Goal: Task Accomplishment & Management: Manage account settings

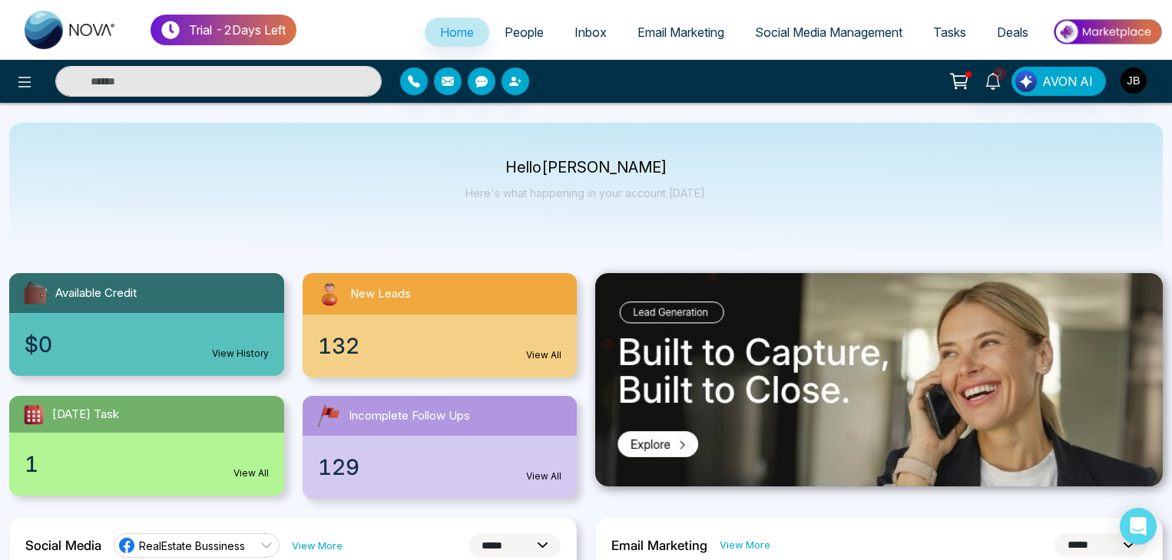
select select "*"
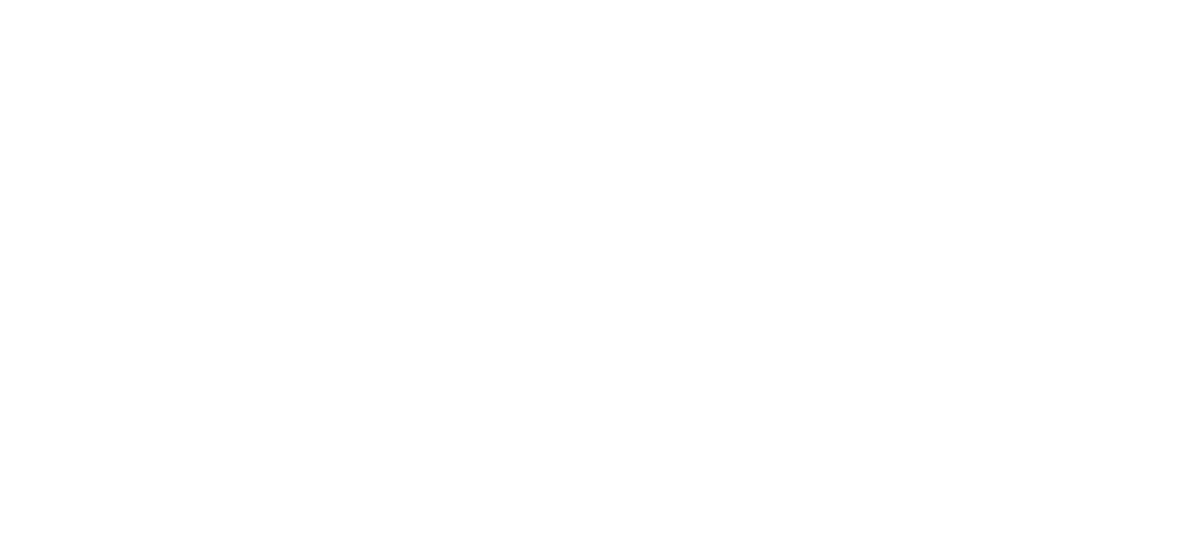
select select "*"
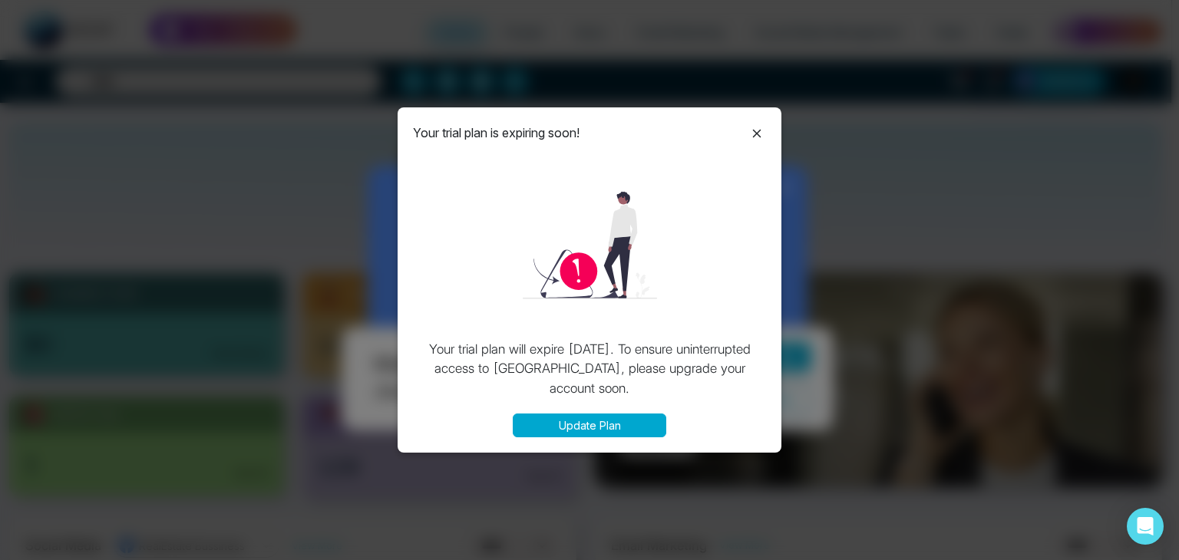
click at [760, 129] on icon at bounding box center [757, 133] width 8 height 8
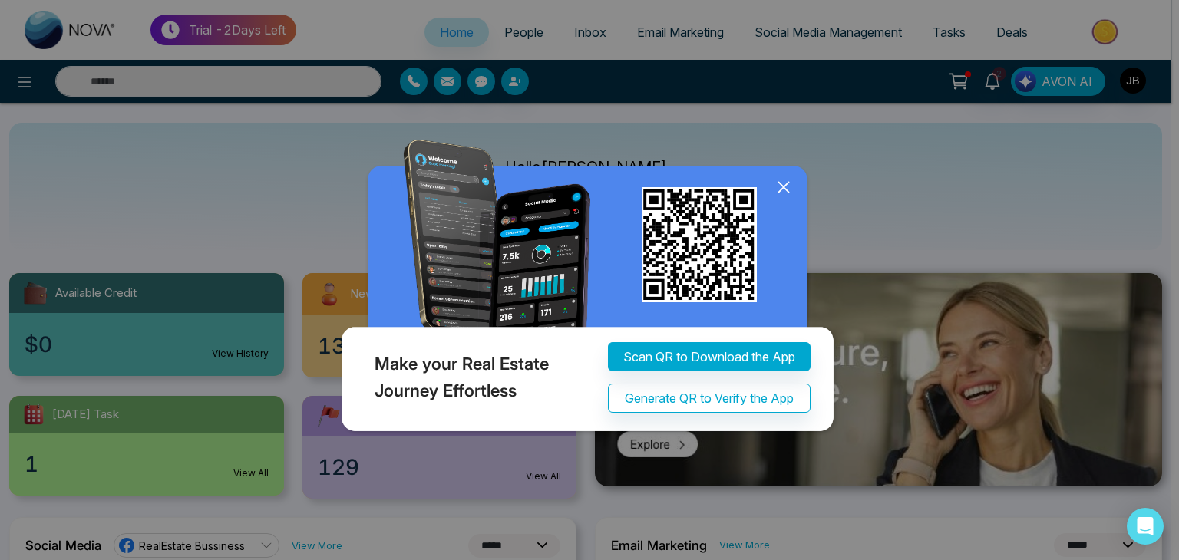
click at [785, 190] on icon at bounding box center [783, 187] width 23 height 23
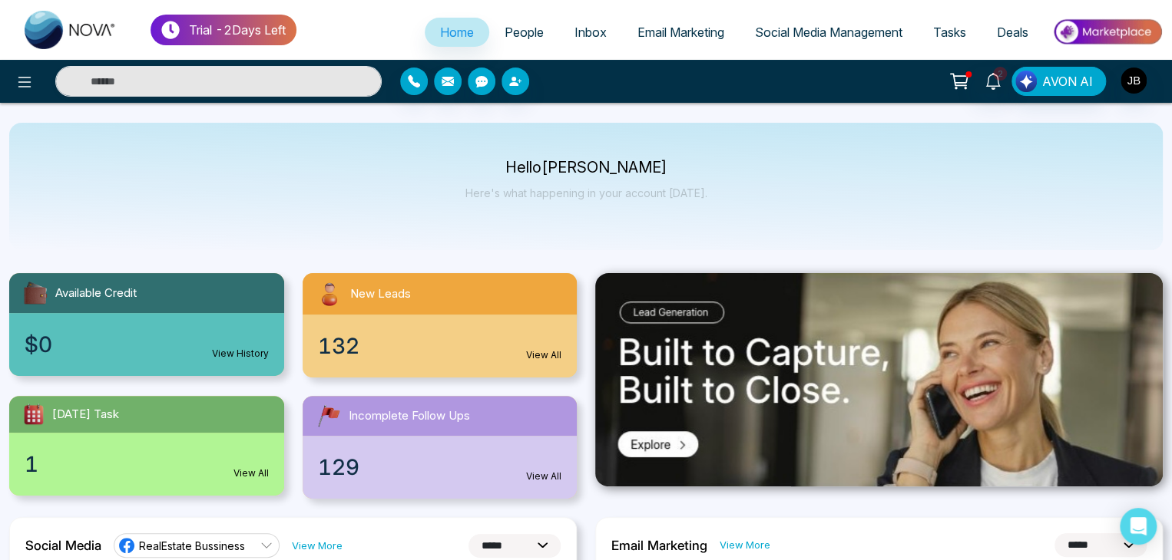
click at [507, 36] on span "People" at bounding box center [523, 32] width 39 height 15
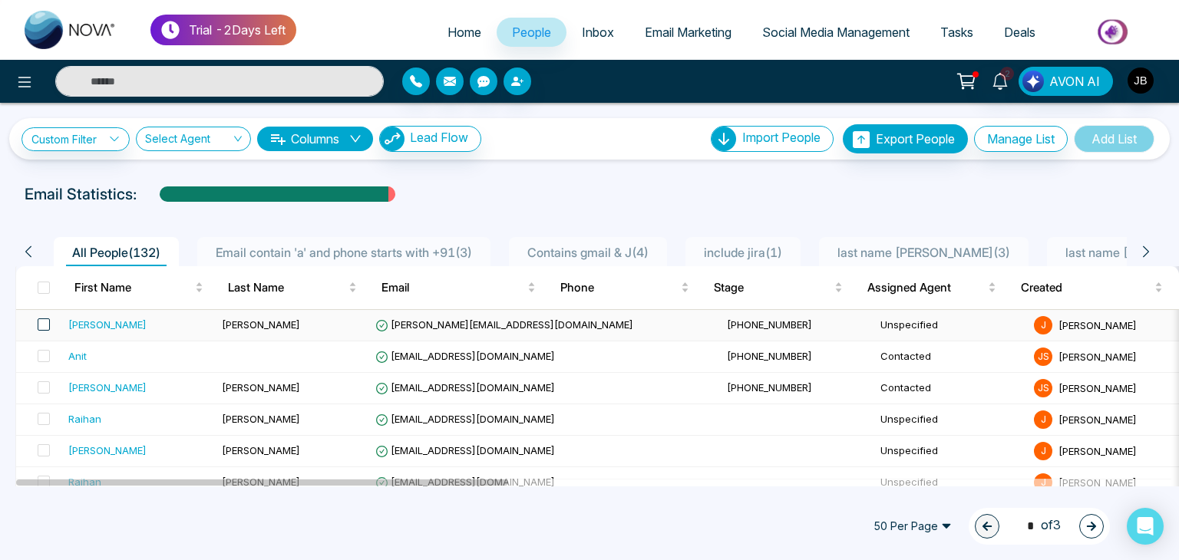
click at [45, 325] on span at bounding box center [44, 325] width 12 height 12
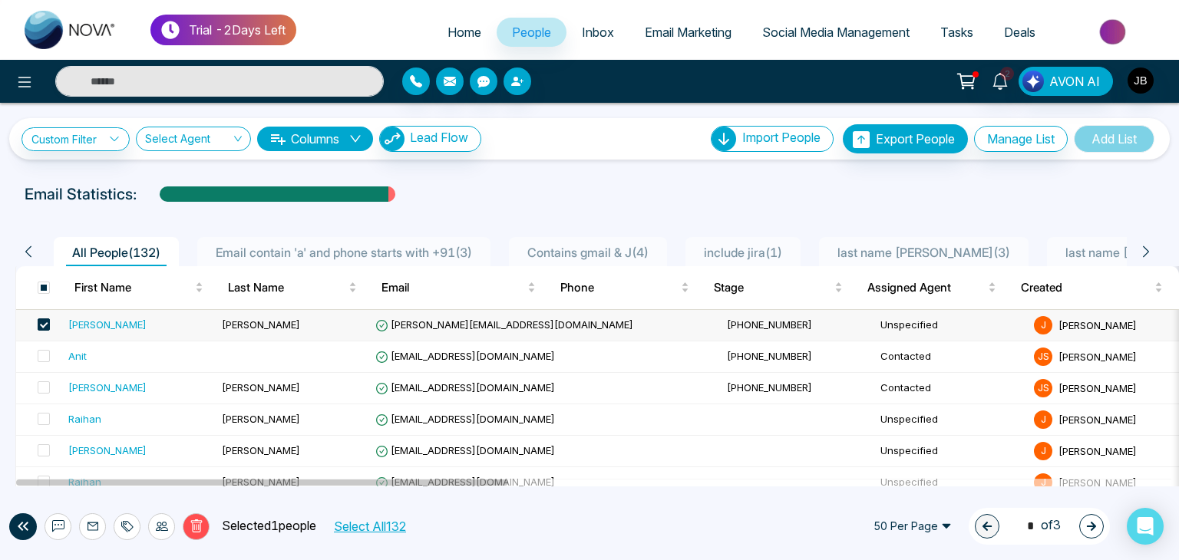
click at [90, 328] on div "[PERSON_NAME]" at bounding box center [107, 324] width 78 height 15
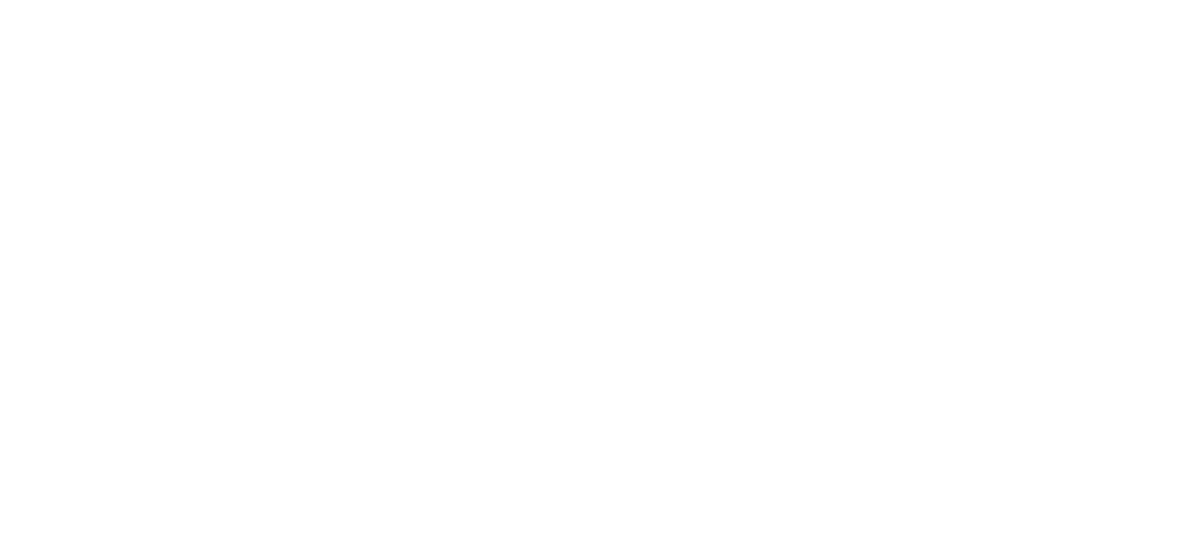
select select "*"
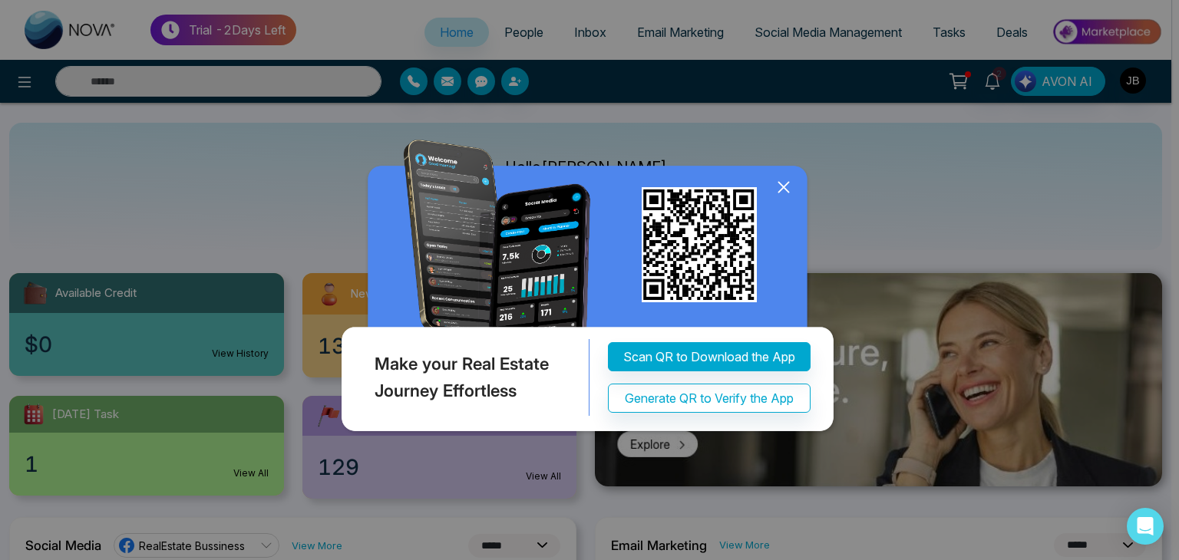
click at [785, 189] on icon at bounding box center [784, 188] width 10 height 10
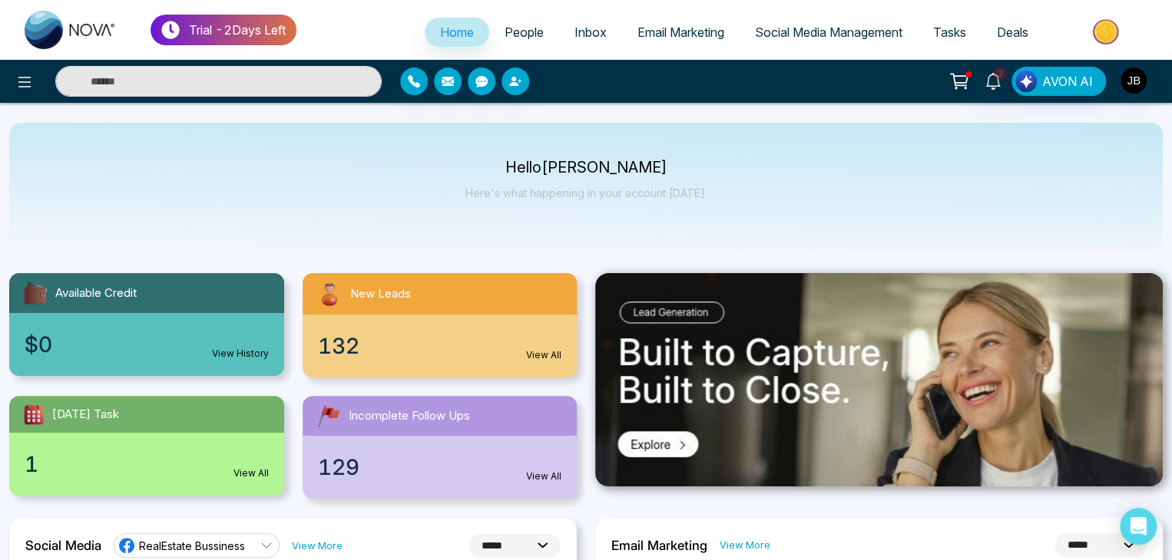
click at [508, 31] on span "People" at bounding box center [523, 32] width 39 height 15
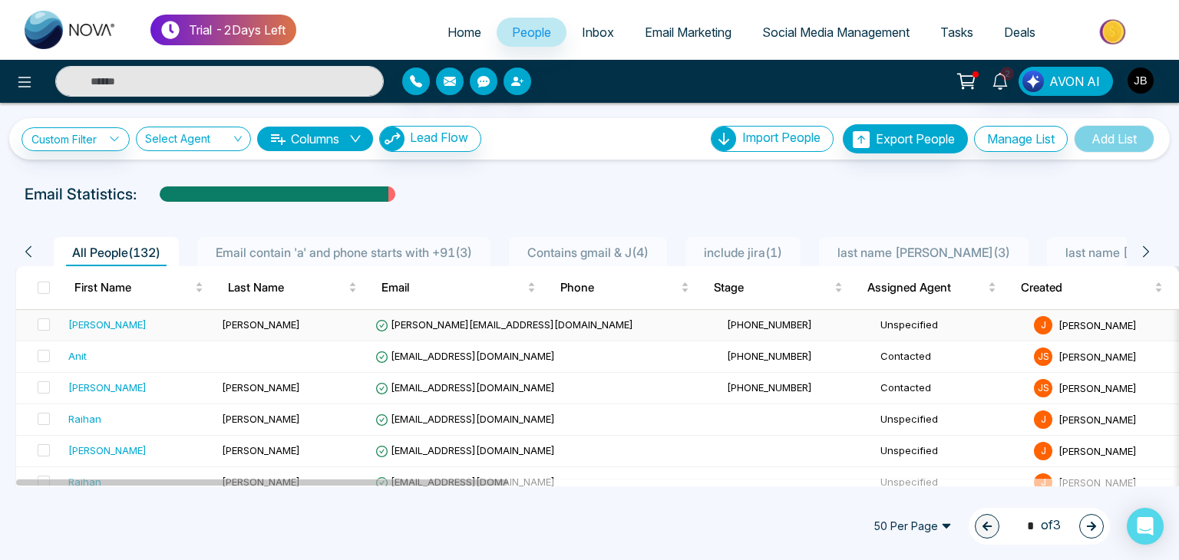
click at [428, 322] on span "[PERSON_NAME][EMAIL_ADDRESS][DOMAIN_NAME]" at bounding box center [504, 325] width 258 height 12
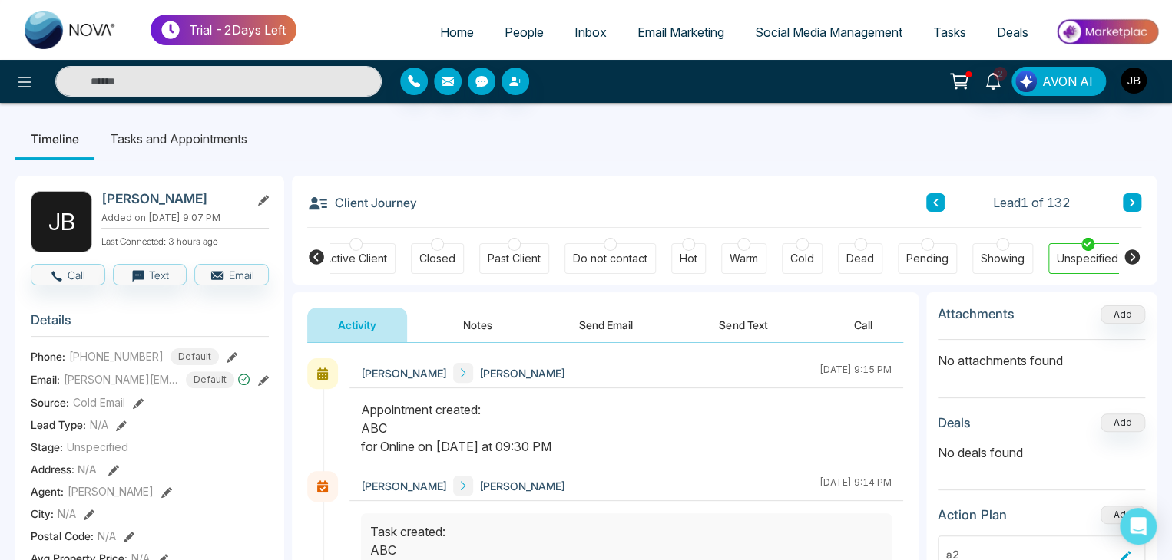
scroll to position [0, 352]
click at [865, 326] on button "Call" at bounding box center [863, 325] width 80 height 35
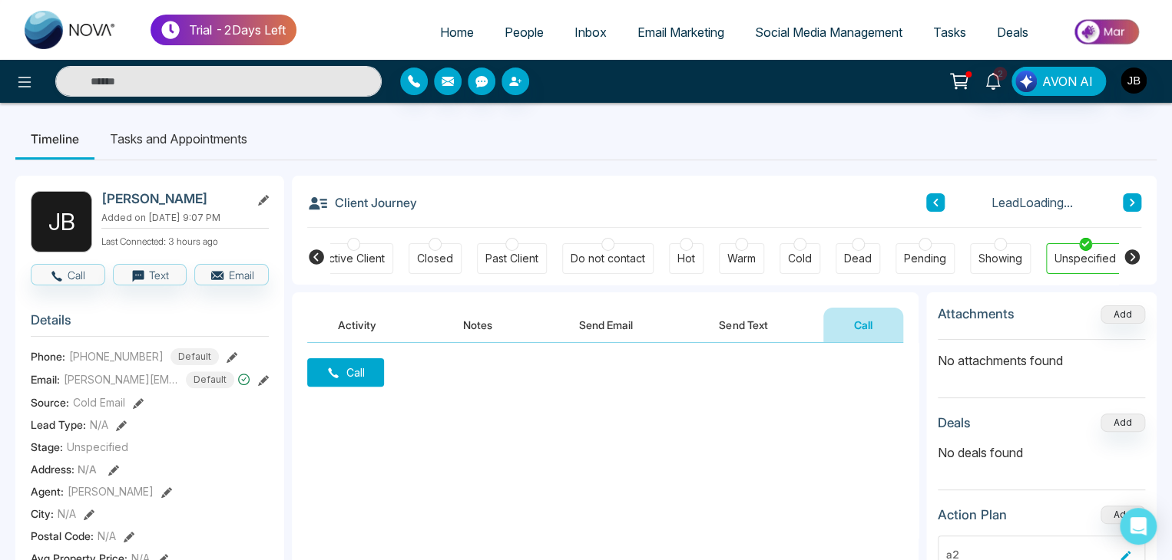
click at [331, 375] on icon at bounding box center [333, 373] width 14 height 14
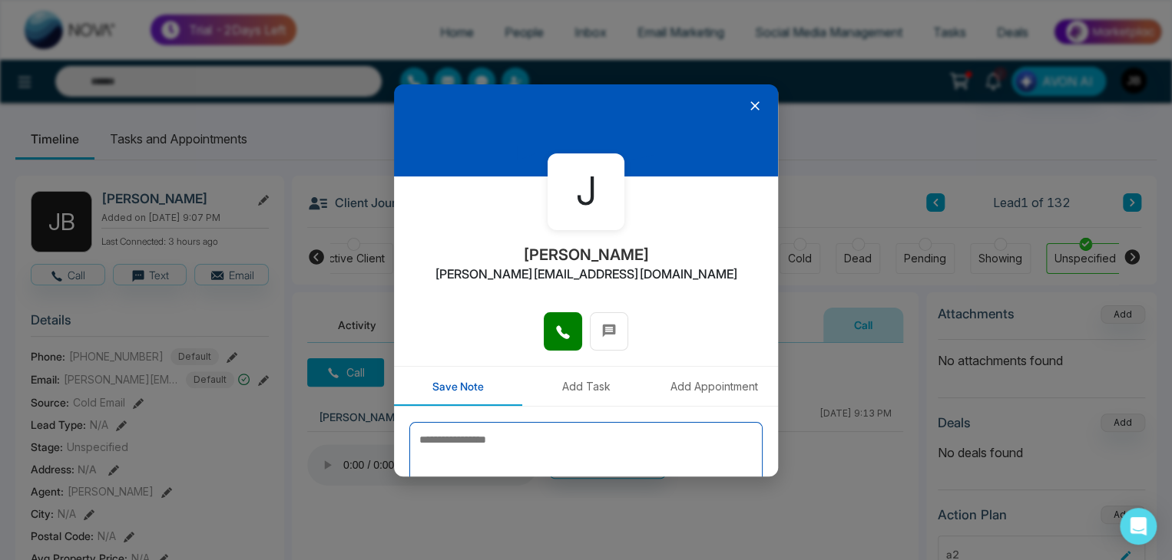
click at [478, 439] on textarea at bounding box center [585, 460] width 353 height 77
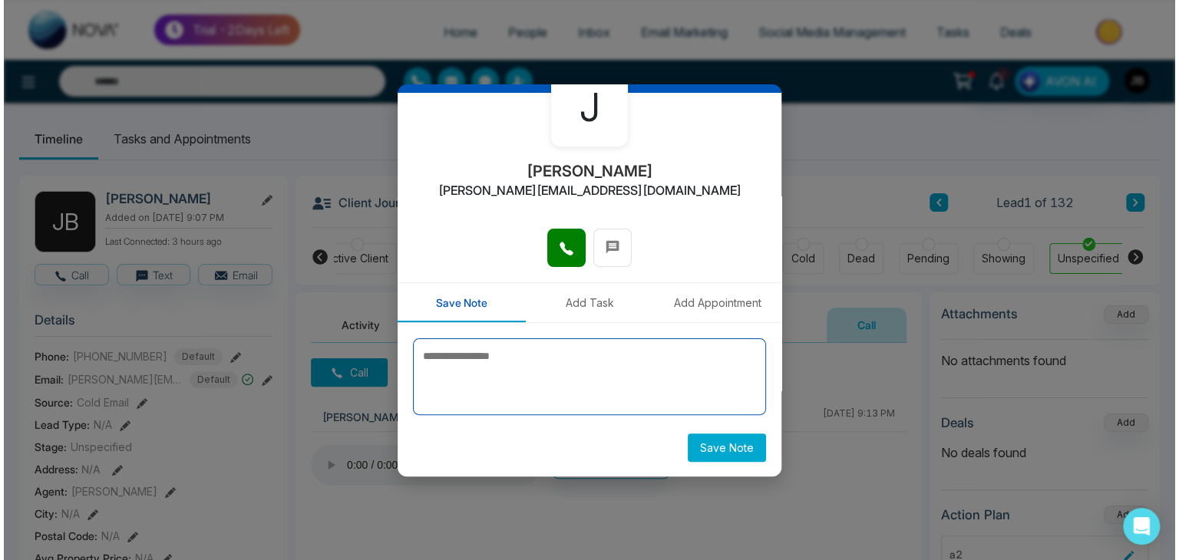
scroll to position [84, 0]
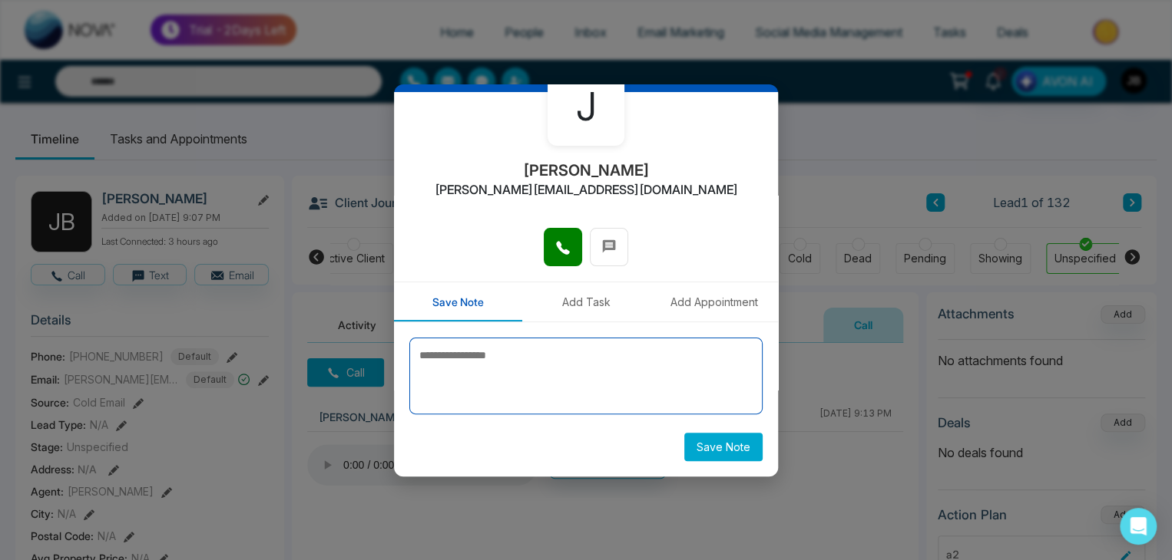
click at [448, 352] on textarea at bounding box center [585, 376] width 353 height 77
type textarea "*********"
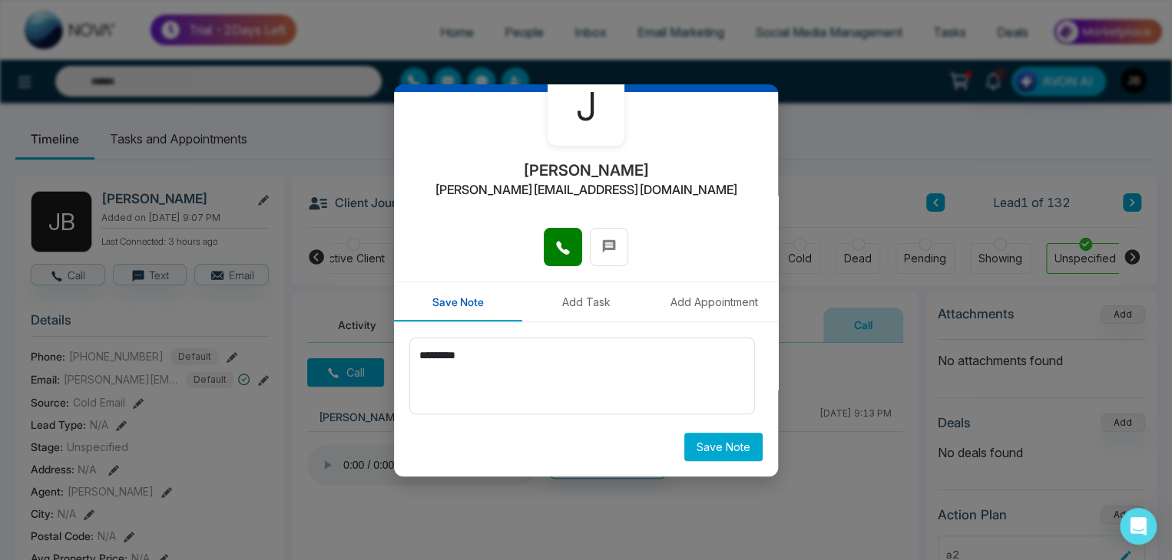
click at [737, 452] on button "Save Note" at bounding box center [723, 447] width 78 height 28
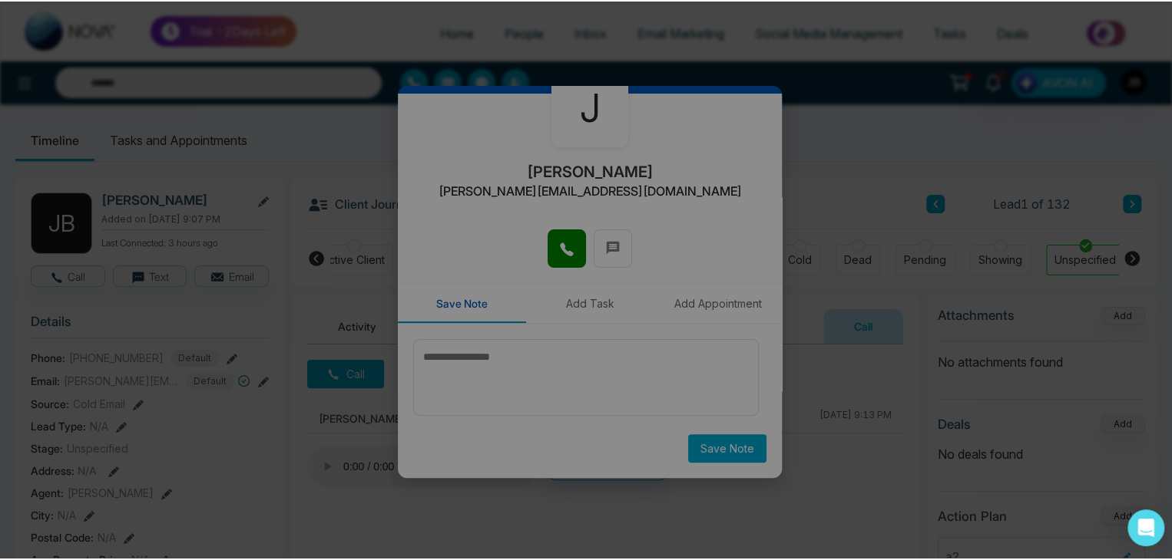
scroll to position [0, 352]
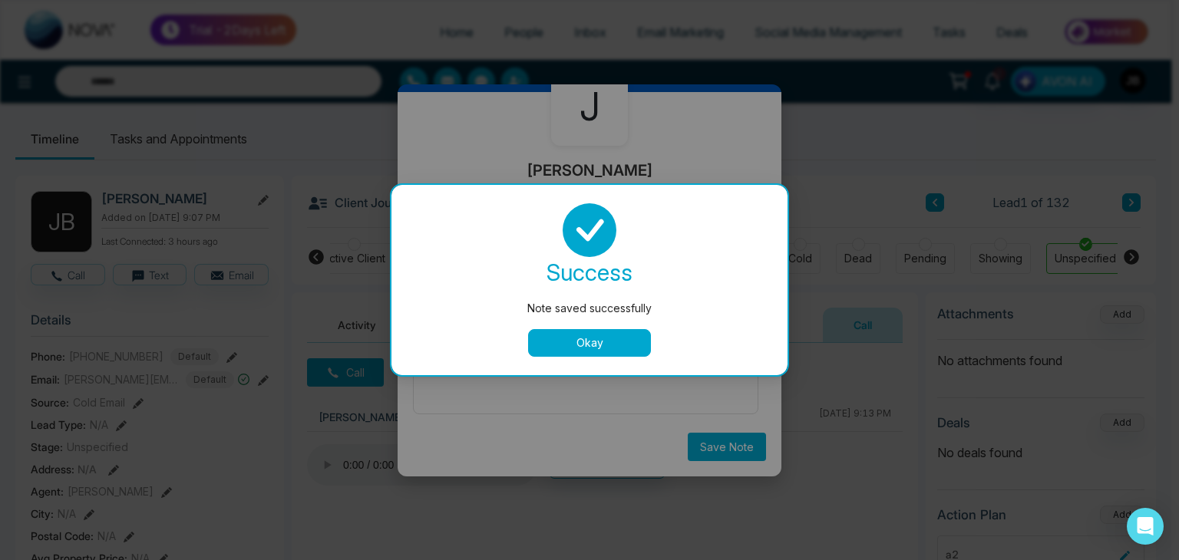
click at [603, 341] on button "Okay" at bounding box center [589, 343] width 123 height 28
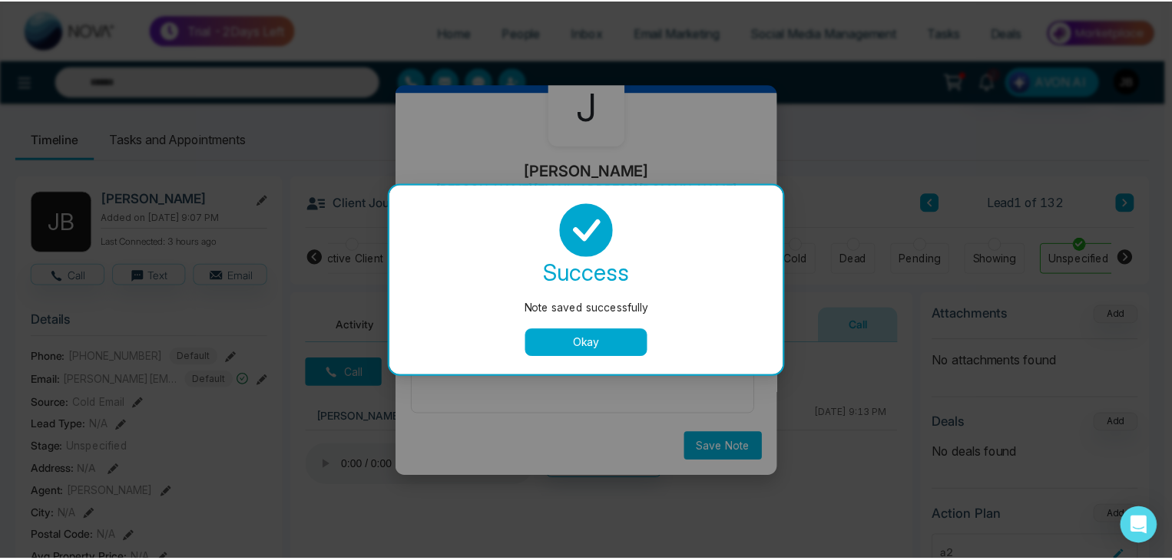
scroll to position [0, 344]
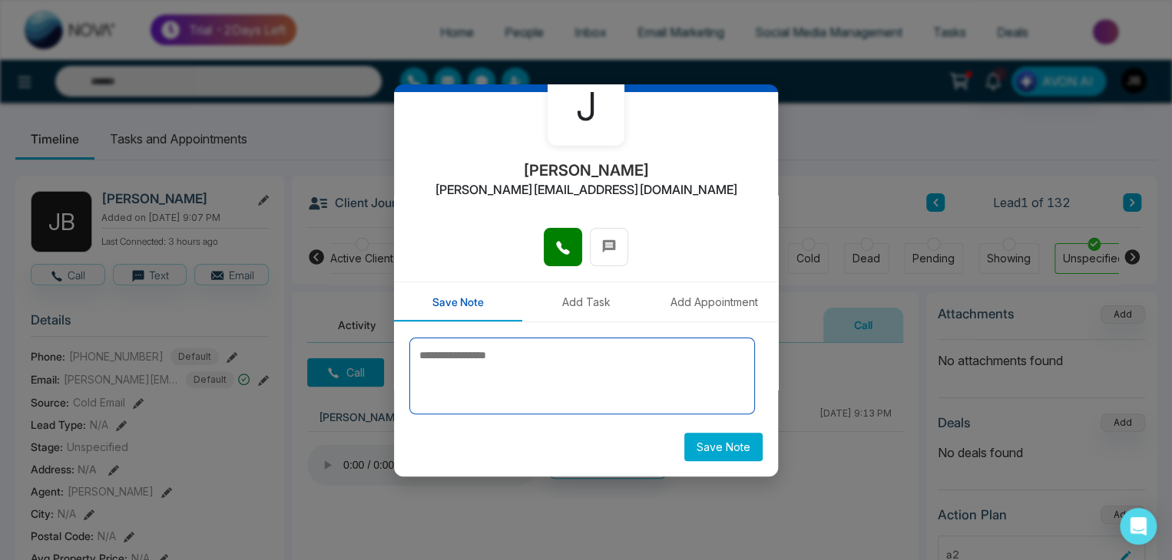
click at [528, 344] on textarea at bounding box center [582, 376] width 346 height 77
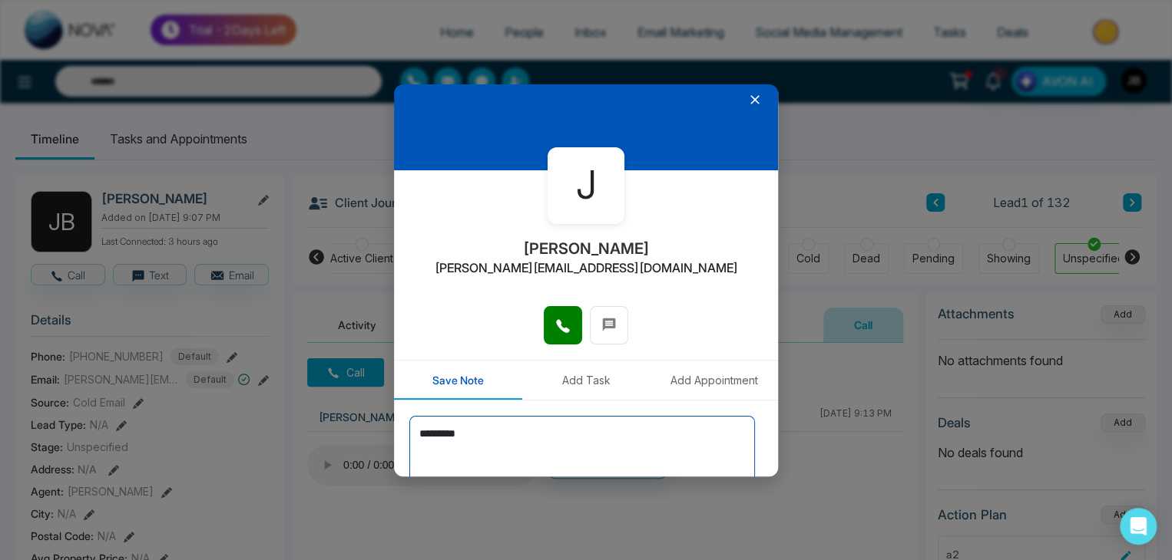
scroll to position [0, 0]
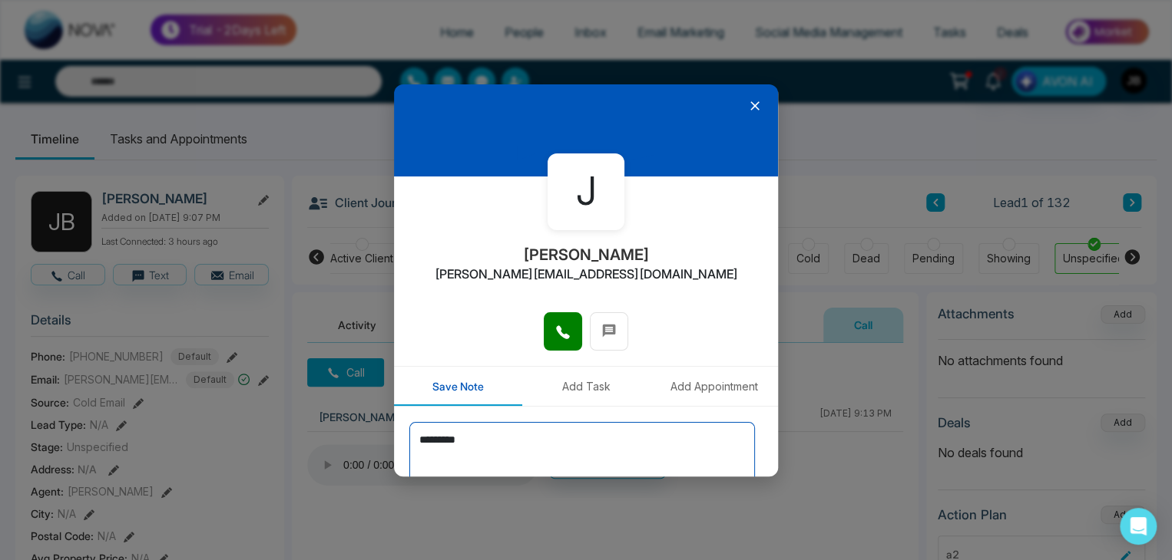
type textarea "*********"
click at [749, 101] on icon at bounding box center [754, 105] width 15 height 15
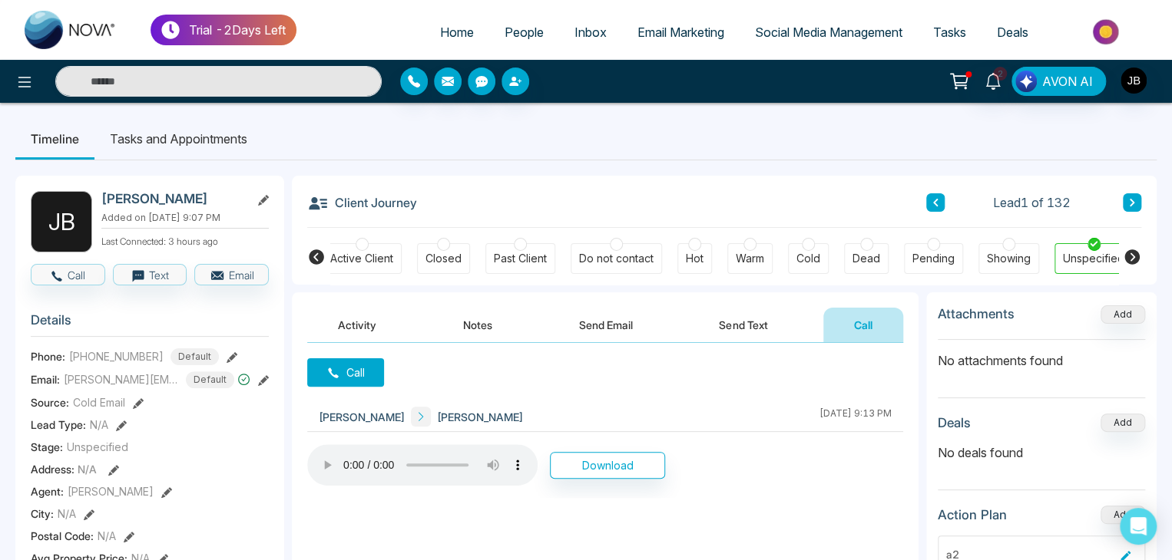
click at [1136, 207] on button at bounding box center [1132, 202] width 18 height 18
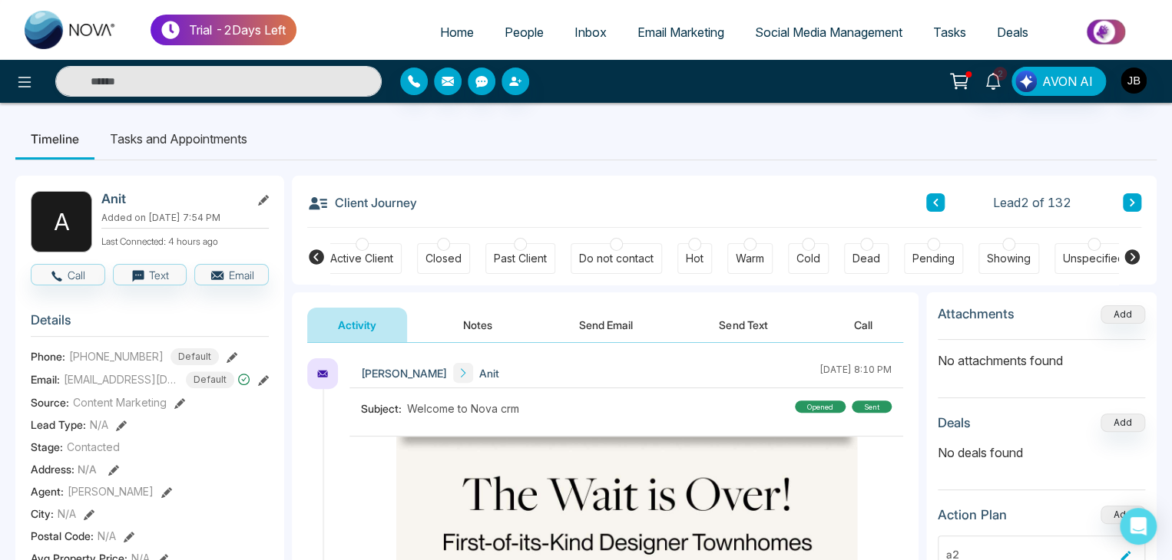
click at [869, 322] on button "Call" at bounding box center [863, 325] width 80 height 35
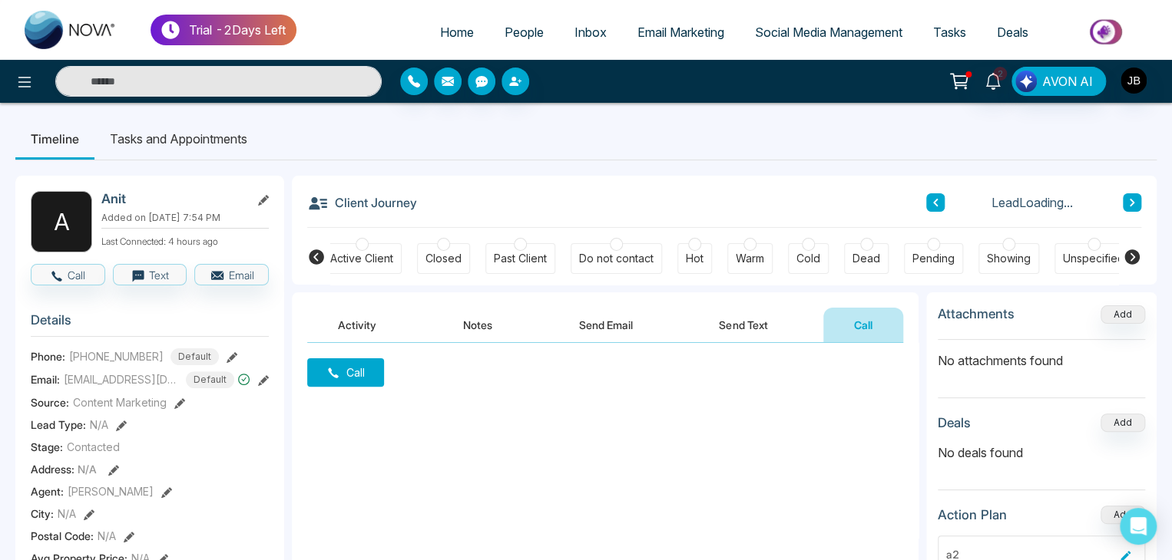
click at [364, 367] on button "Call" at bounding box center [345, 373] width 77 height 28
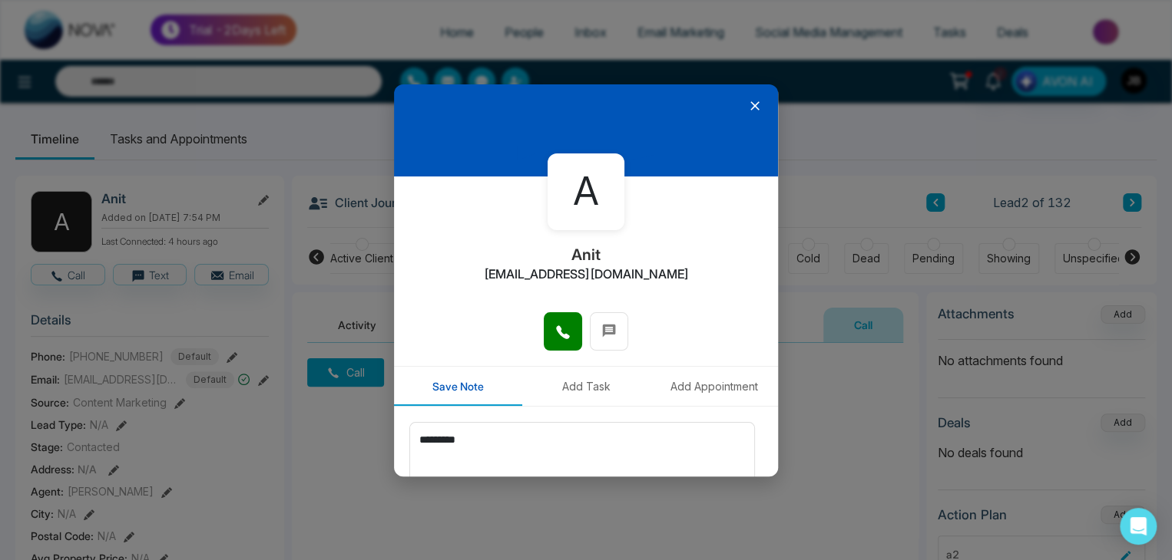
click at [752, 105] on icon at bounding box center [754, 105] width 15 height 15
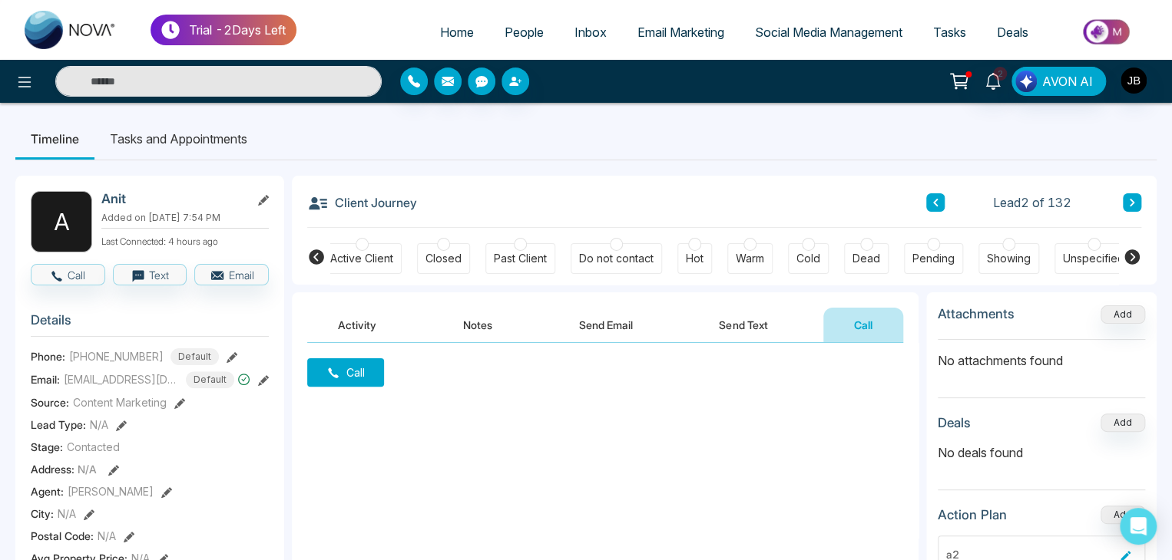
click at [935, 203] on icon at bounding box center [935, 203] width 5 height 8
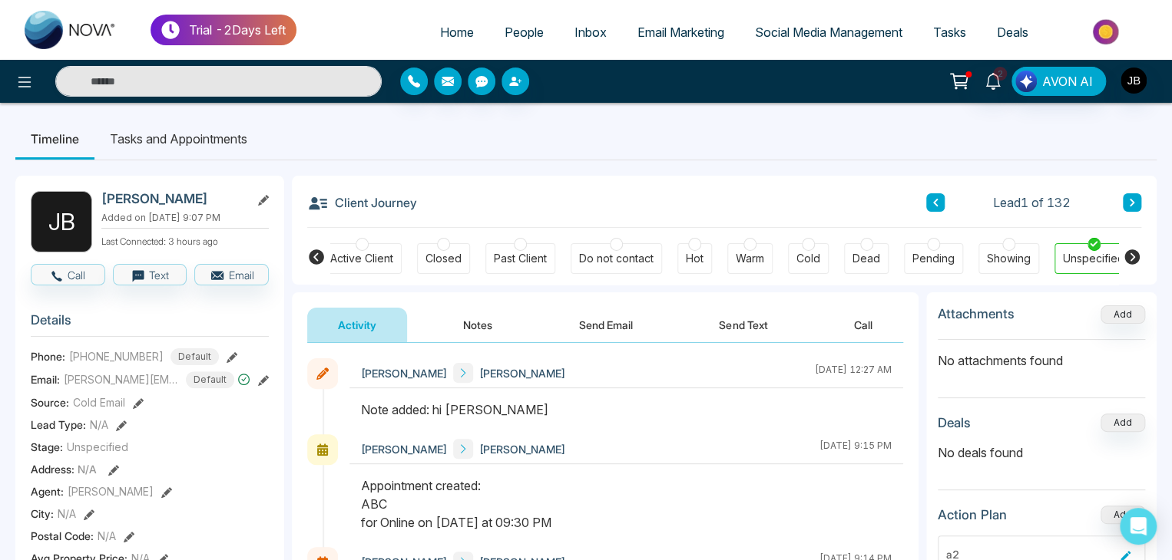
click at [861, 326] on button "Call" at bounding box center [863, 325] width 80 height 35
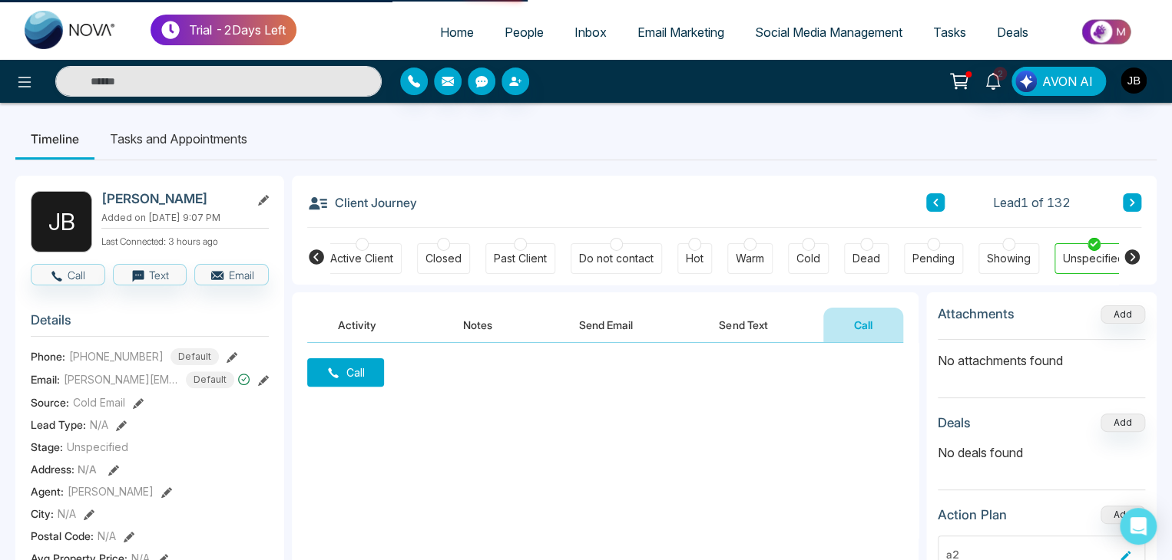
click at [346, 371] on button "Call" at bounding box center [345, 373] width 77 height 28
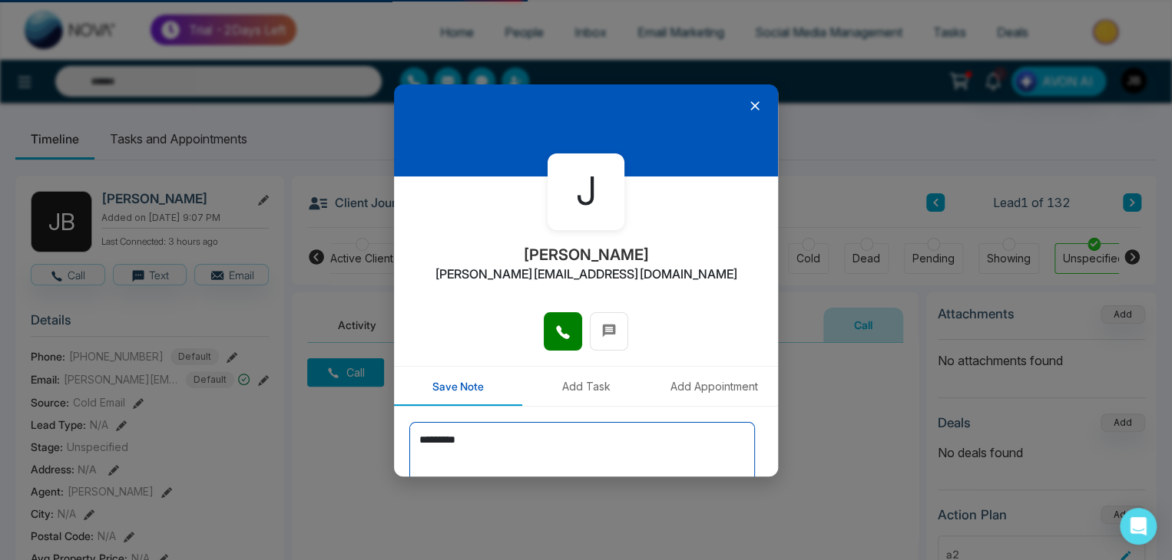
click at [507, 443] on textarea "*********" at bounding box center [582, 460] width 346 height 77
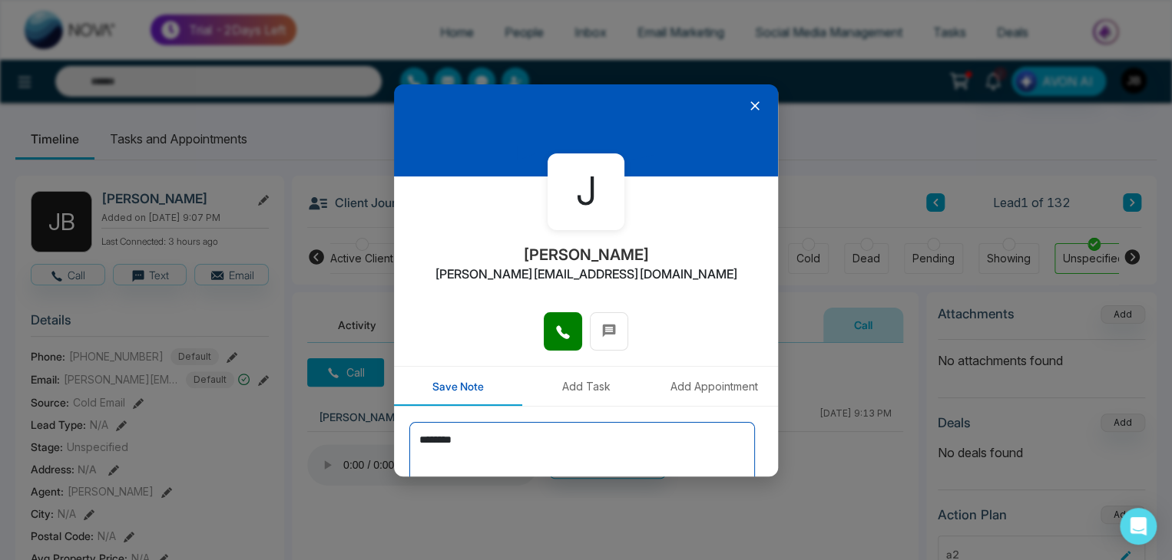
type textarea "*********"
click at [747, 108] on icon at bounding box center [754, 105] width 15 height 15
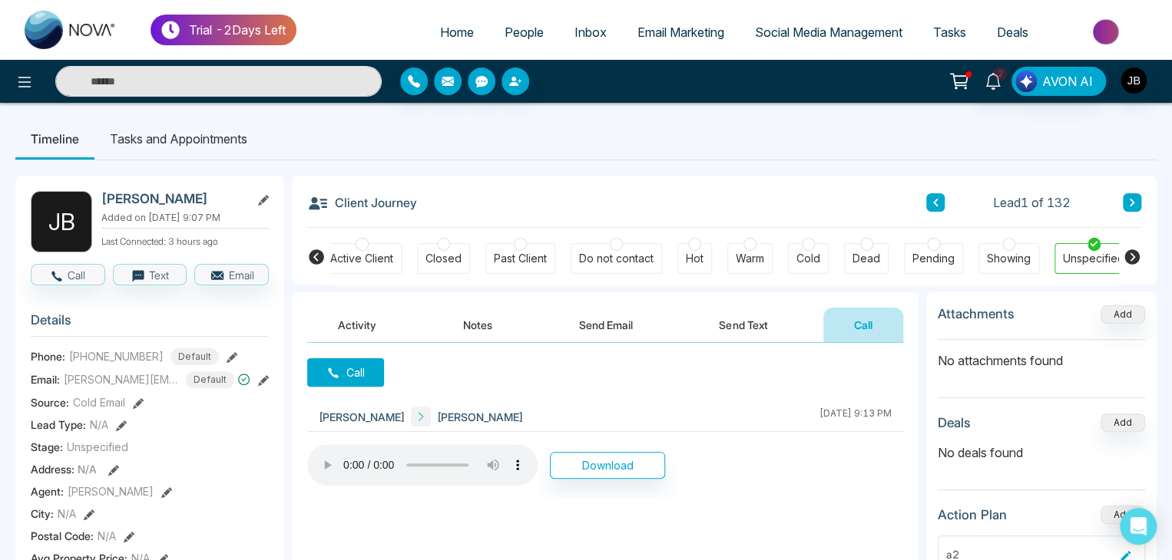
click at [1127, 193] on button at bounding box center [1132, 202] width 18 height 18
click at [1130, 200] on icon at bounding box center [1131, 203] width 5 height 8
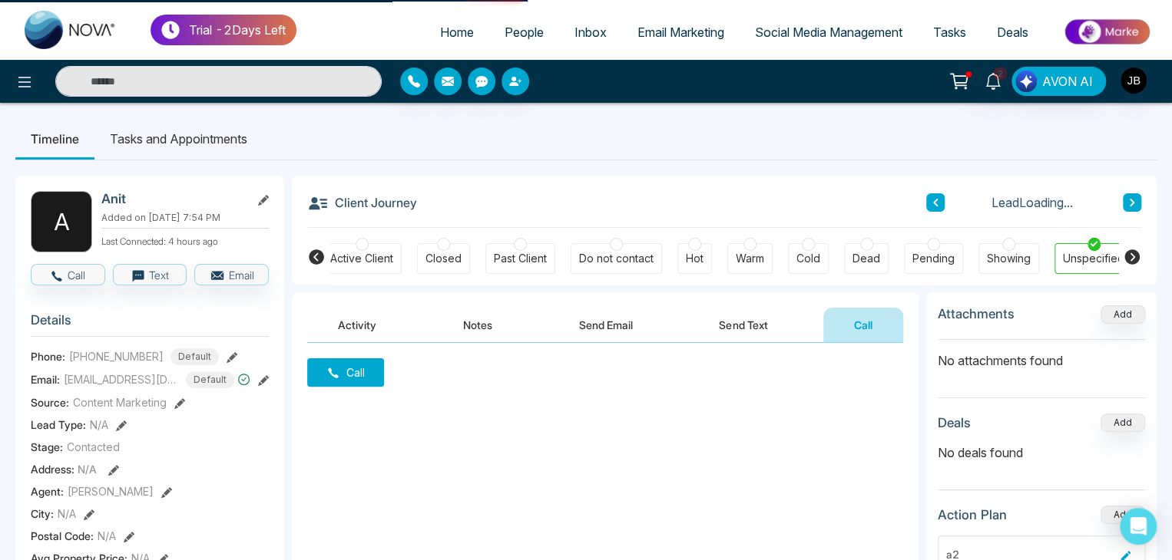
click at [934, 207] on icon at bounding box center [935, 202] width 8 height 9
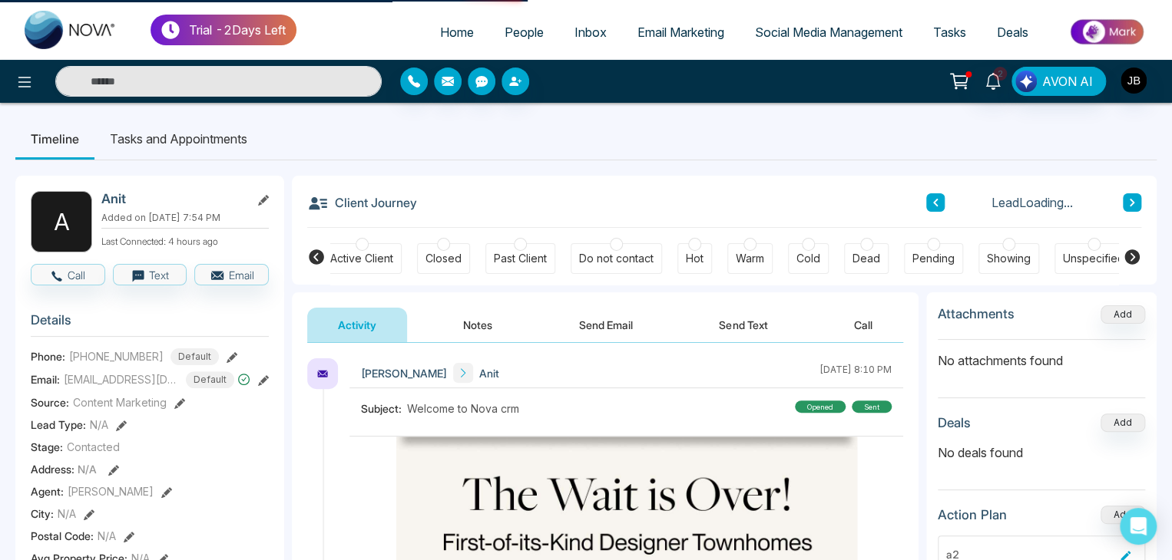
click at [860, 328] on button "Call" at bounding box center [863, 325] width 80 height 35
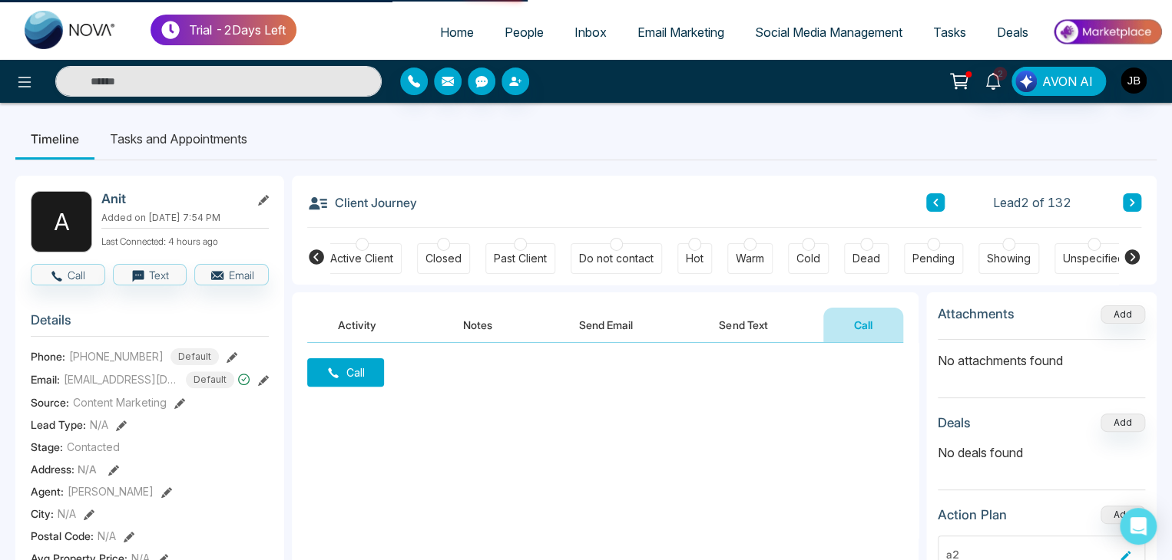
click at [362, 373] on button "Call" at bounding box center [345, 373] width 77 height 28
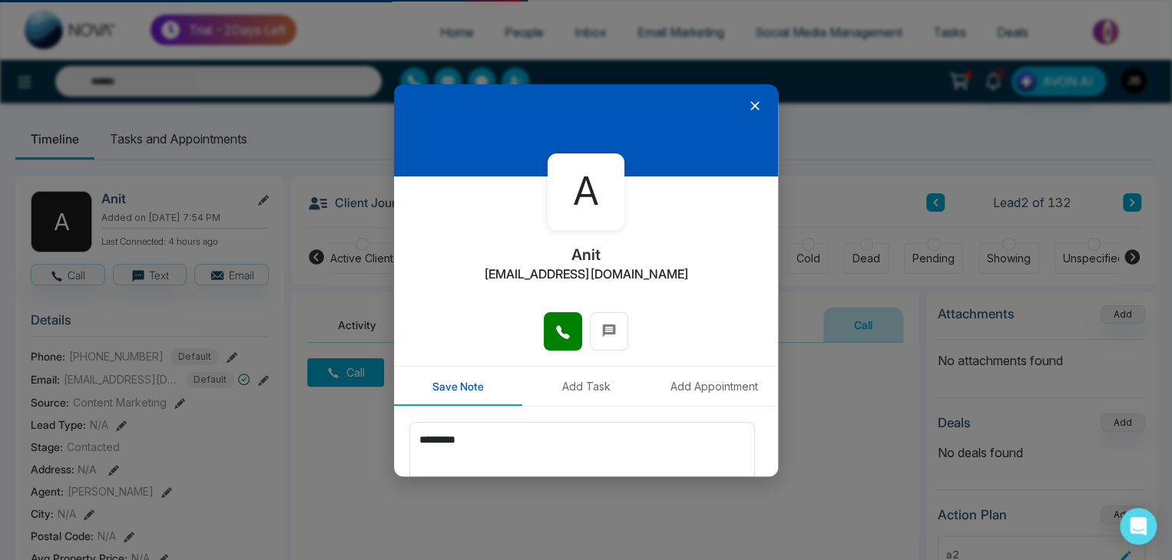
click at [750, 105] on icon at bounding box center [754, 105] width 9 height 9
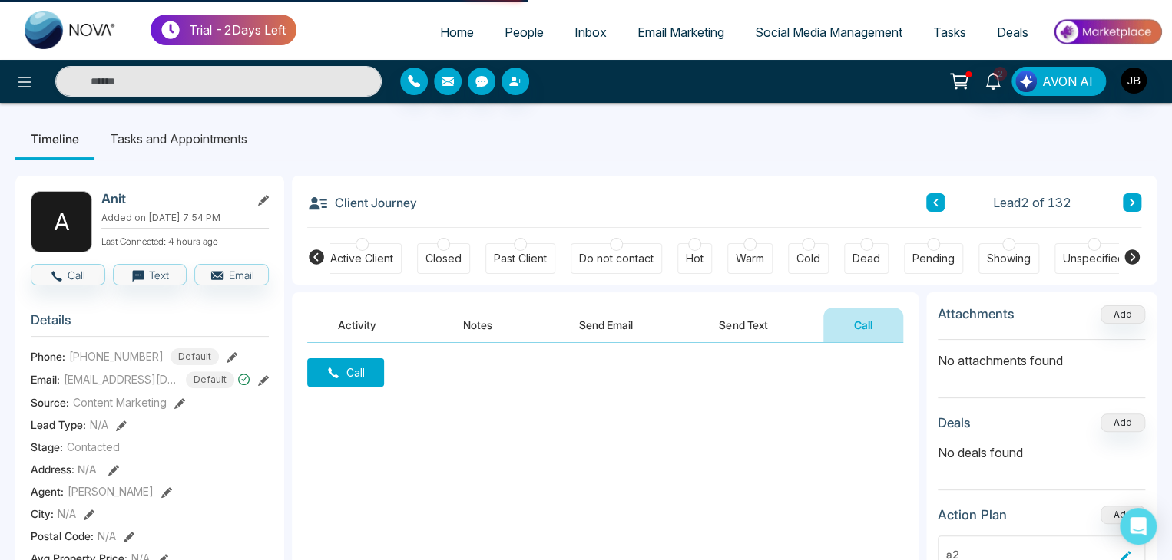
click at [928, 203] on button at bounding box center [935, 202] width 18 height 18
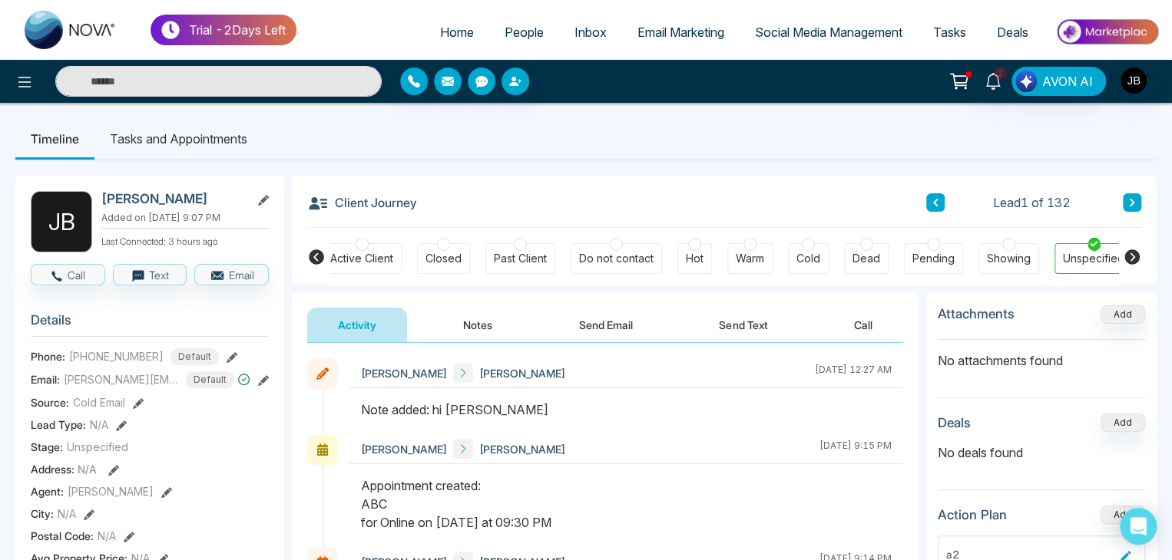
click at [866, 326] on button "Call" at bounding box center [863, 325] width 80 height 35
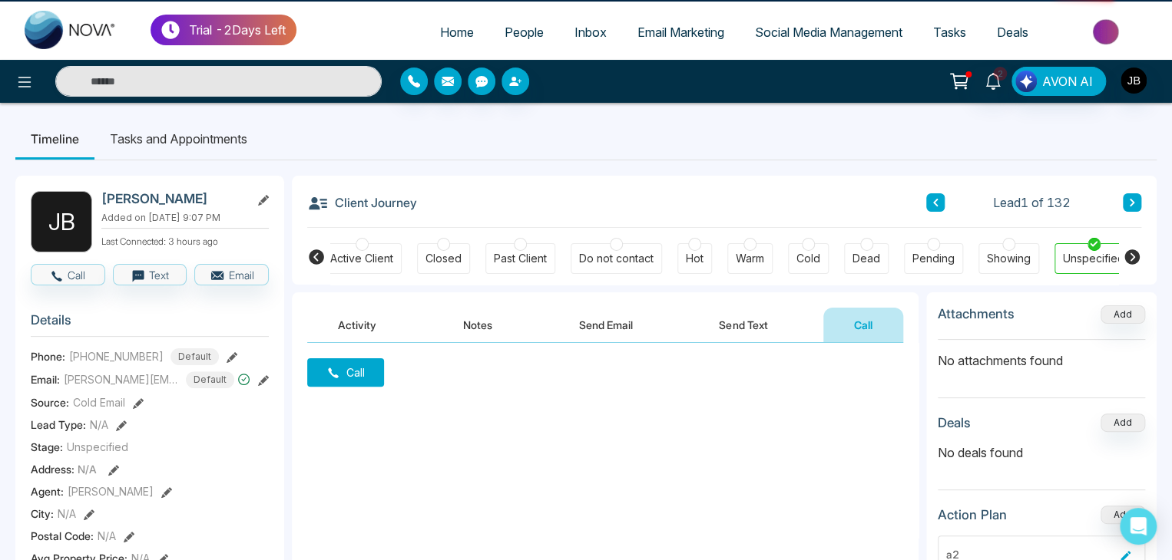
click at [356, 366] on button "Call" at bounding box center [345, 373] width 77 height 28
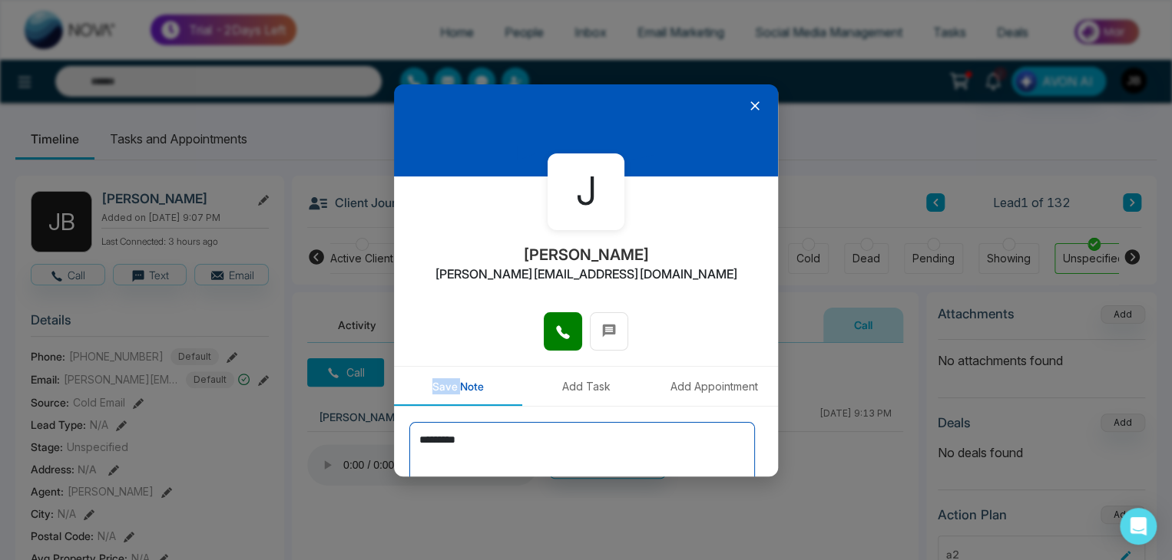
click at [500, 431] on textarea "*********" at bounding box center [582, 460] width 346 height 77
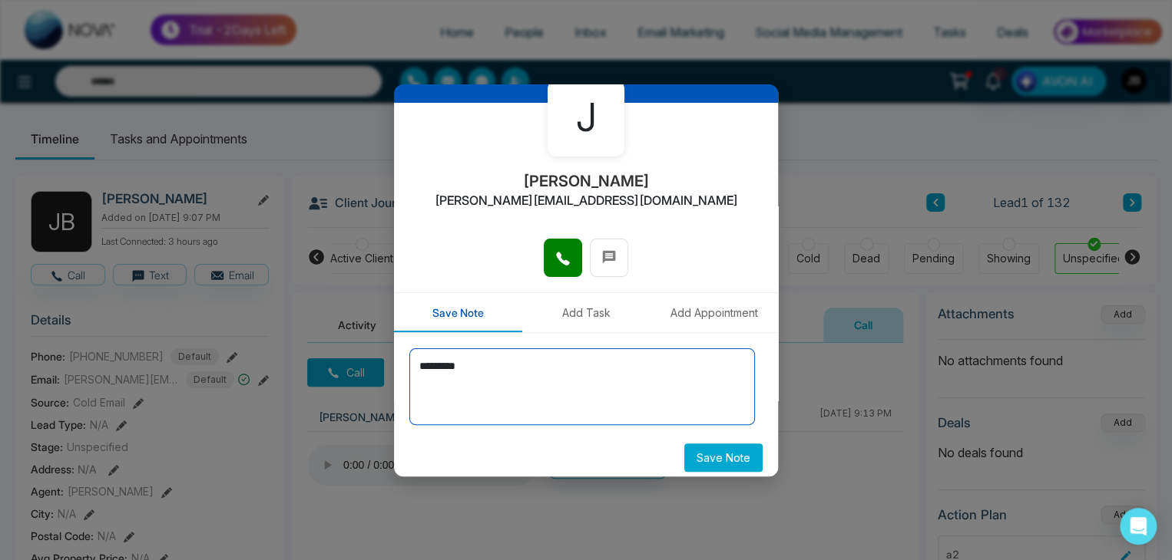
scroll to position [84, 0]
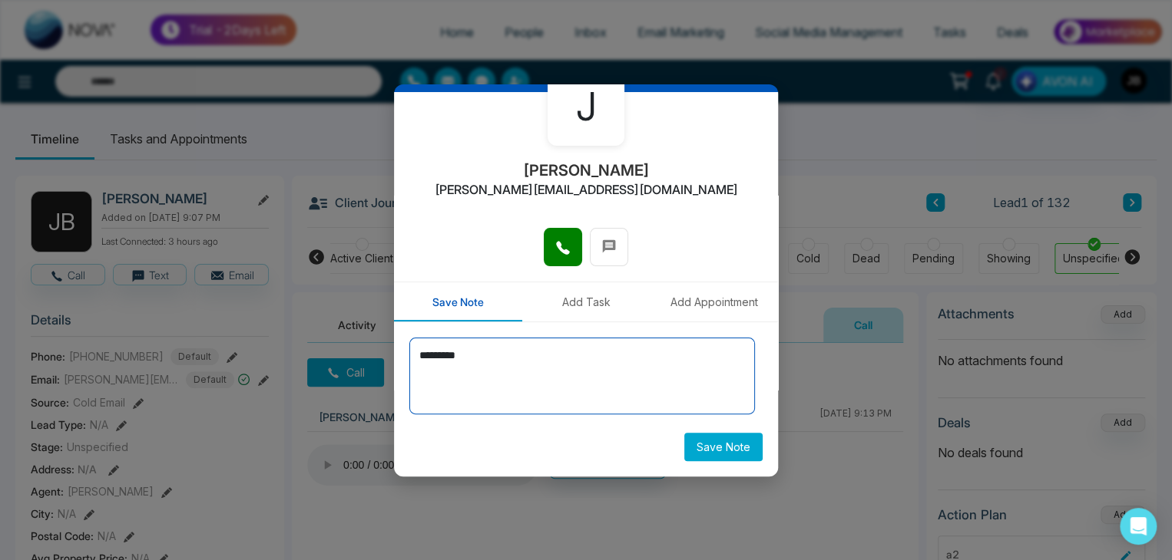
click at [493, 360] on textarea "*********" at bounding box center [582, 376] width 346 height 77
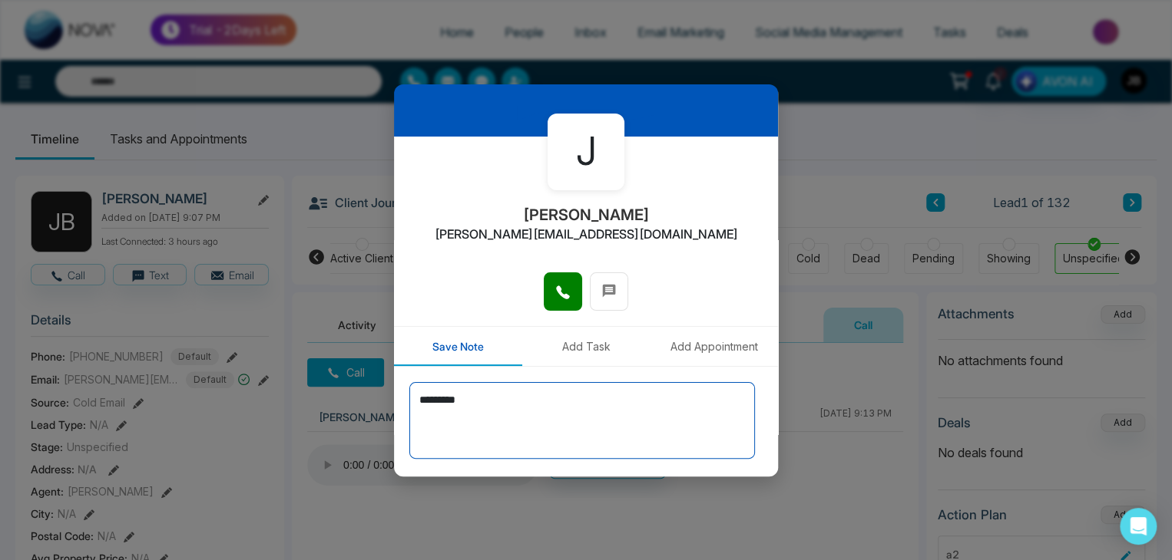
scroll to position [0, 0]
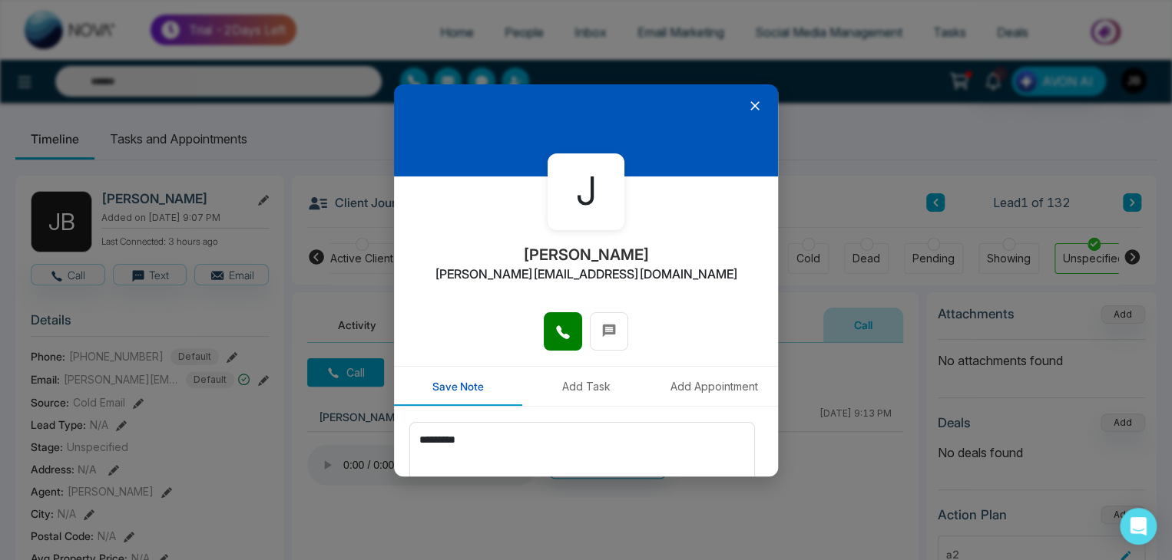
click at [750, 104] on icon at bounding box center [754, 105] width 9 height 9
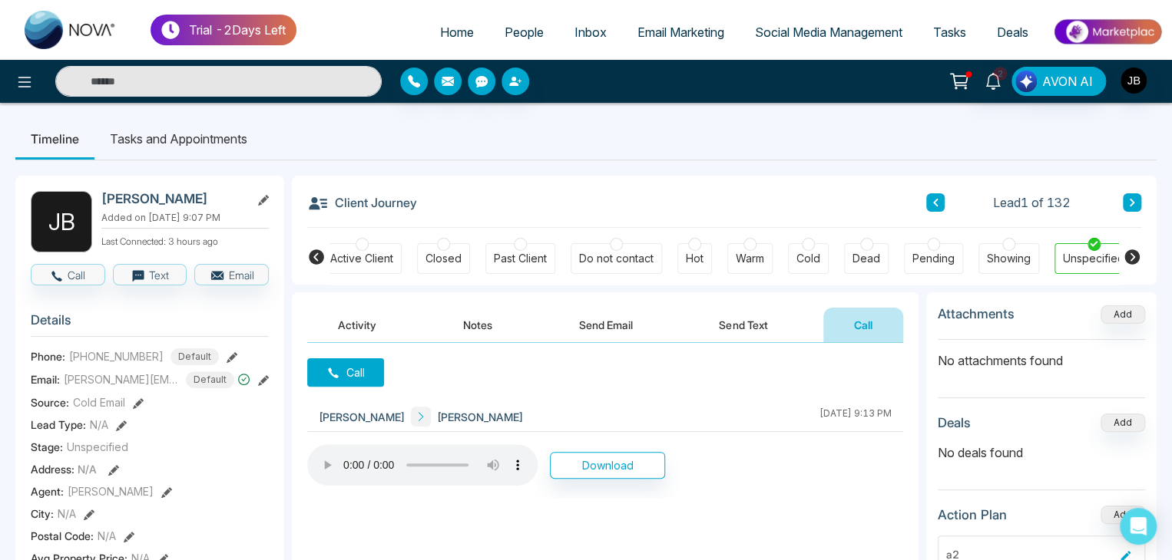
click at [1136, 201] on button at bounding box center [1132, 202] width 18 height 18
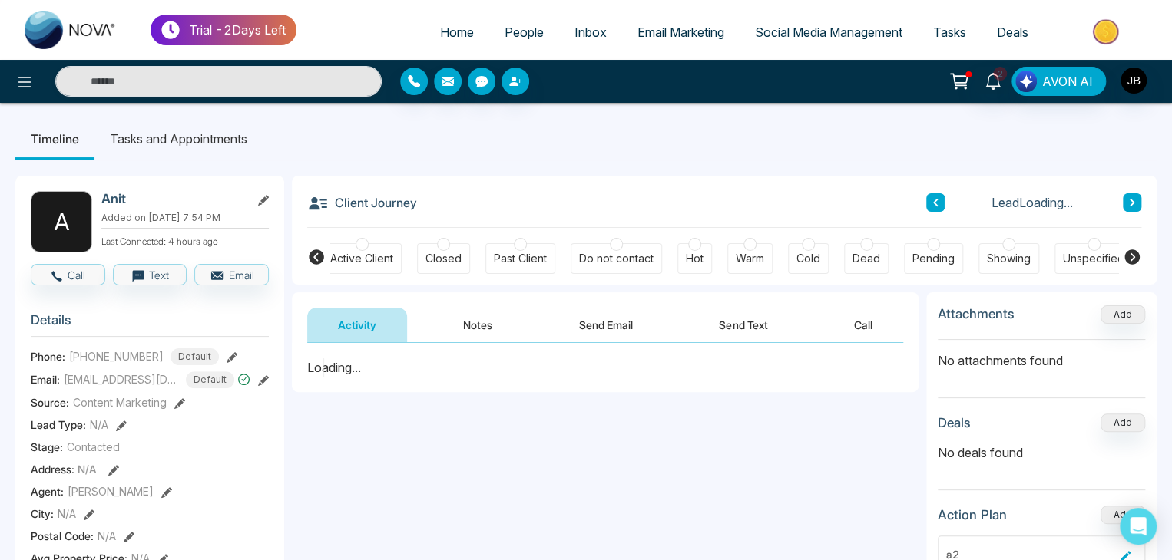
click at [867, 328] on button "Call" at bounding box center [863, 325] width 80 height 35
click at [863, 326] on button "Call" at bounding box center [863, 325] width 80 height 35
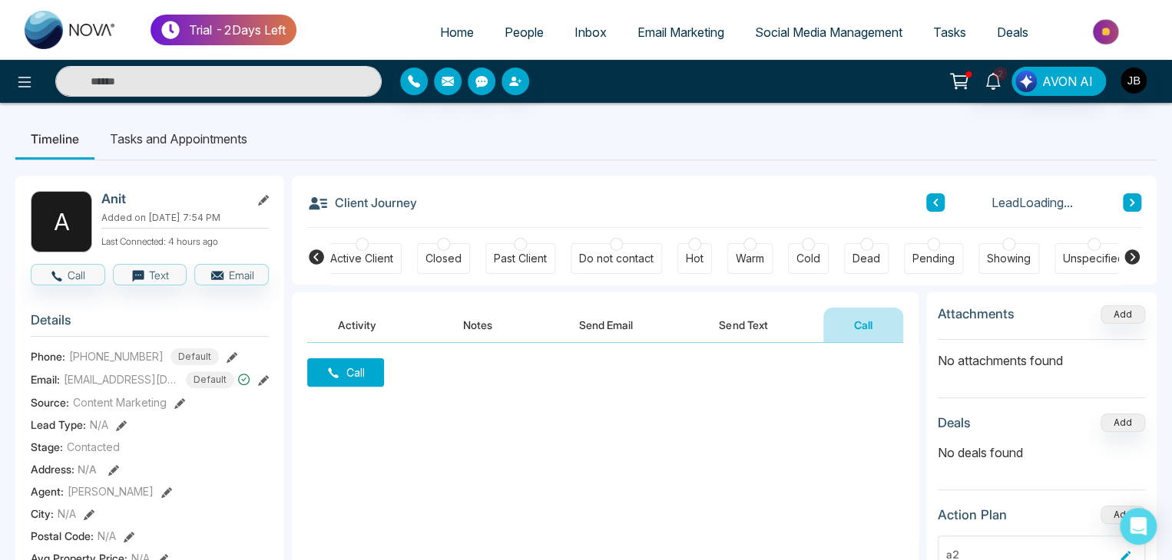
click at [372, 375] on button "Call" at bounding box center [345, 373] width 77 height 28
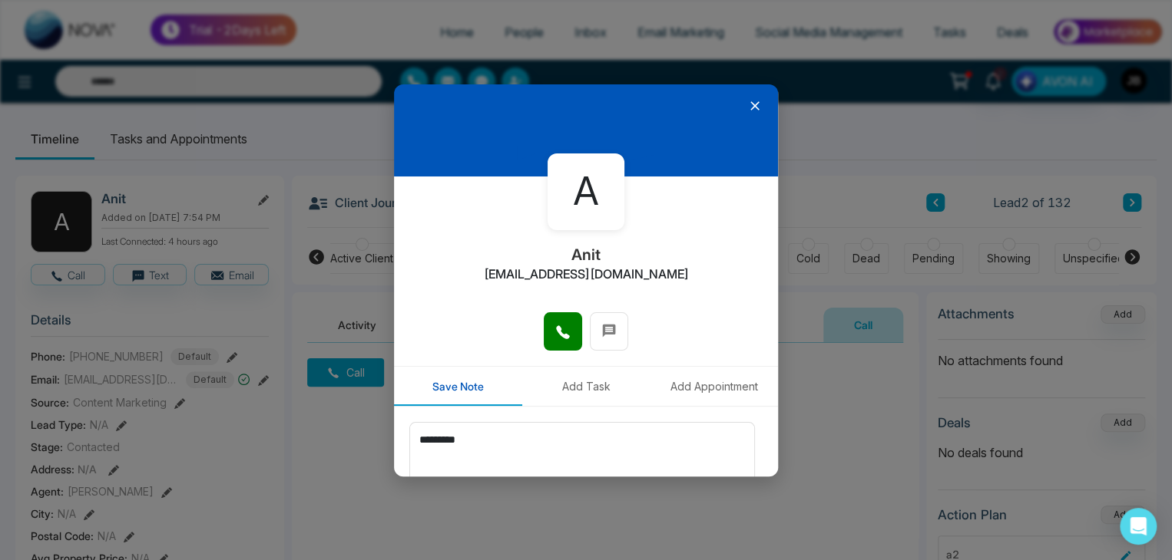
click at [750, 104] on icon at bounding box center [754, 105] width 9 height 9
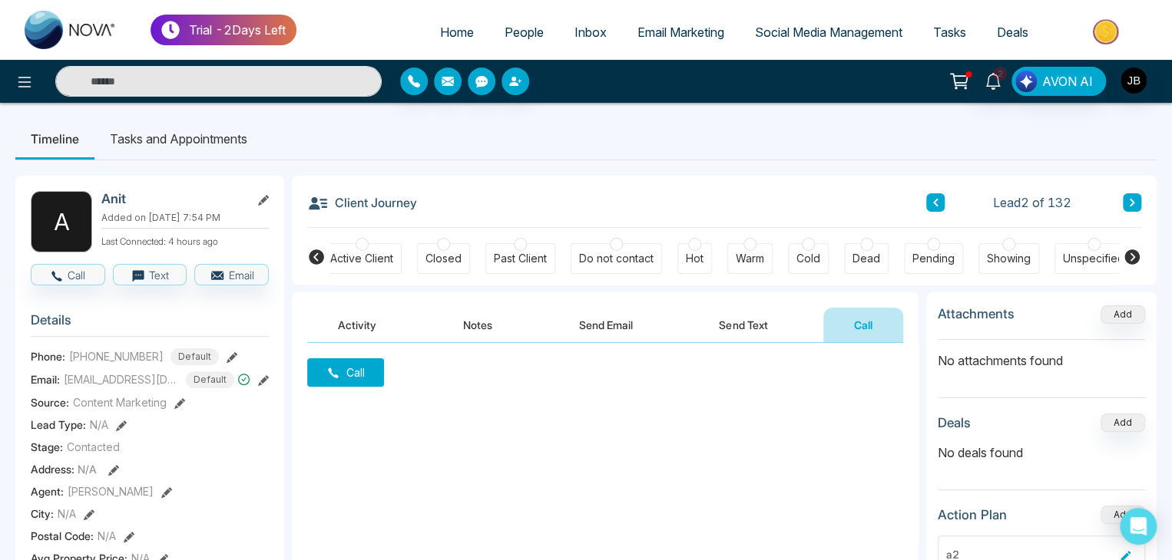
click at [1130, 200] on icon at bounding box center [1131, 203] width 5 height 8
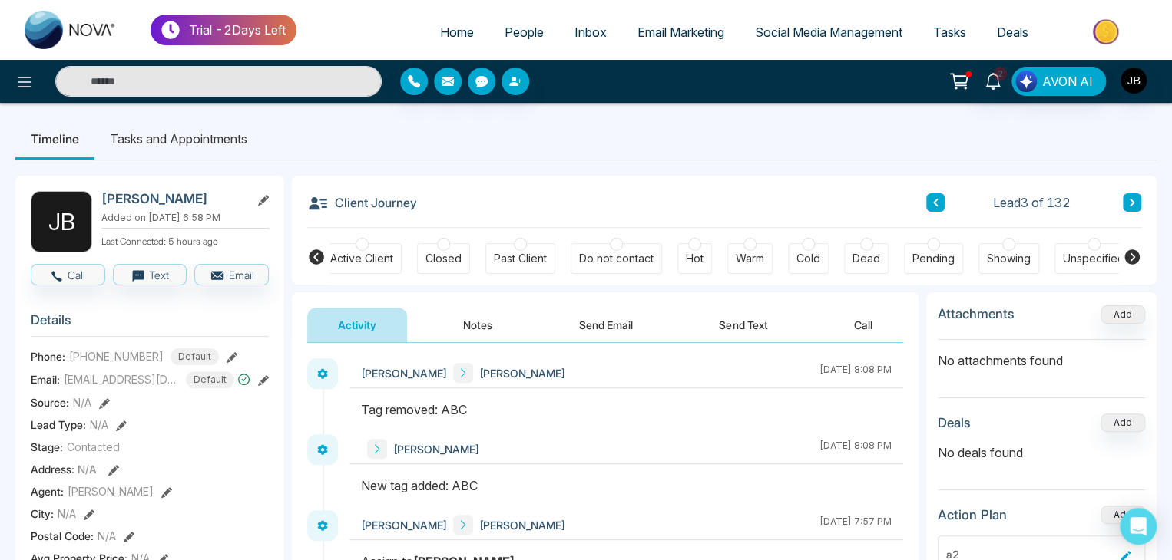
click at [858, 321] on button "Call" at bounding box center [863, 325] width 80 height 35
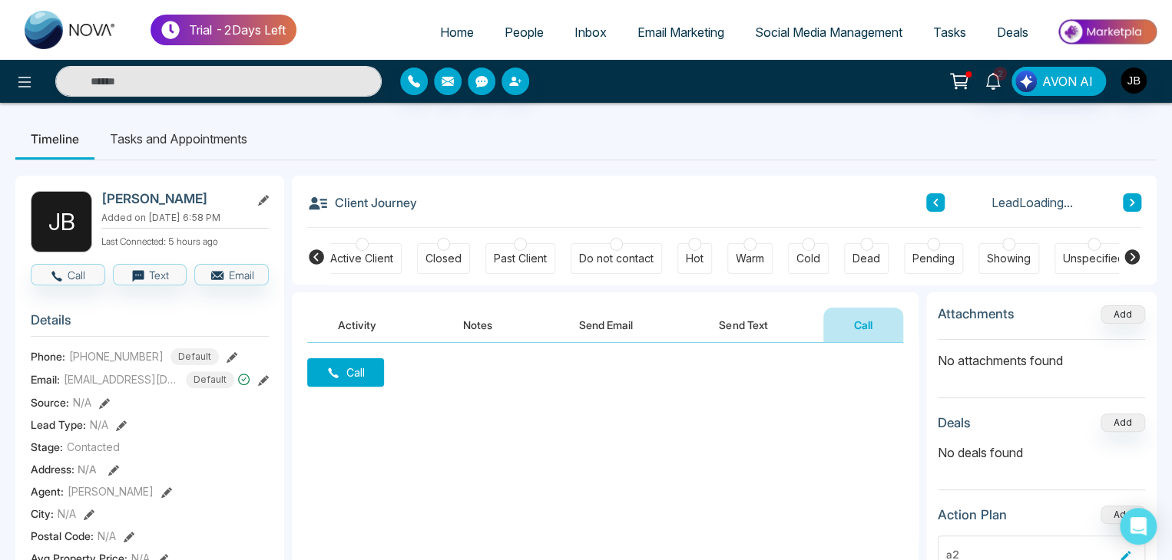
click at [367, 372] on button "Call" at bounding box center [345, 373] width 77 height 28
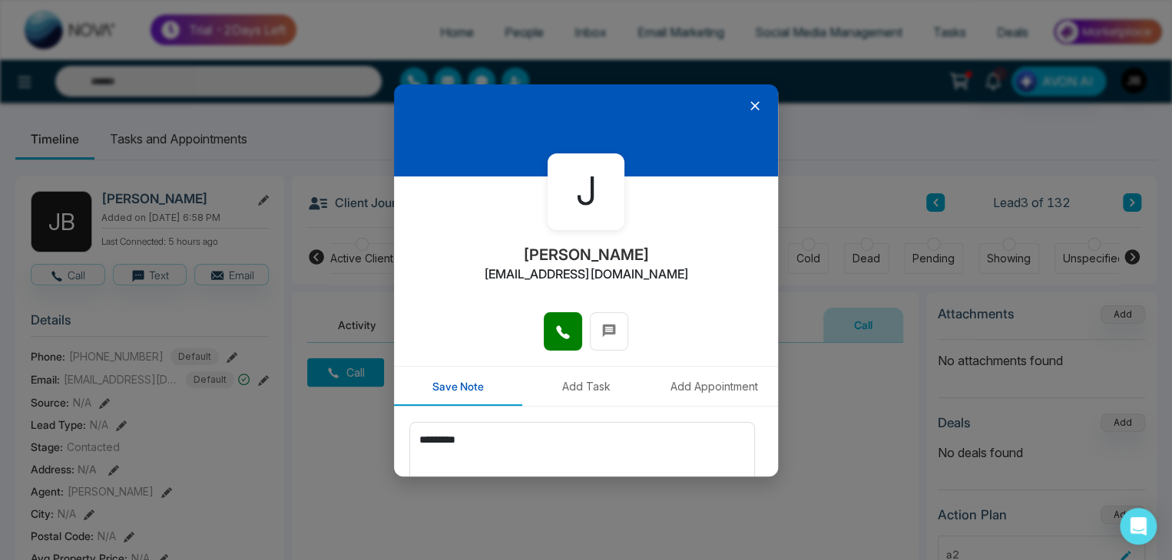
scroll to position [84, 0]
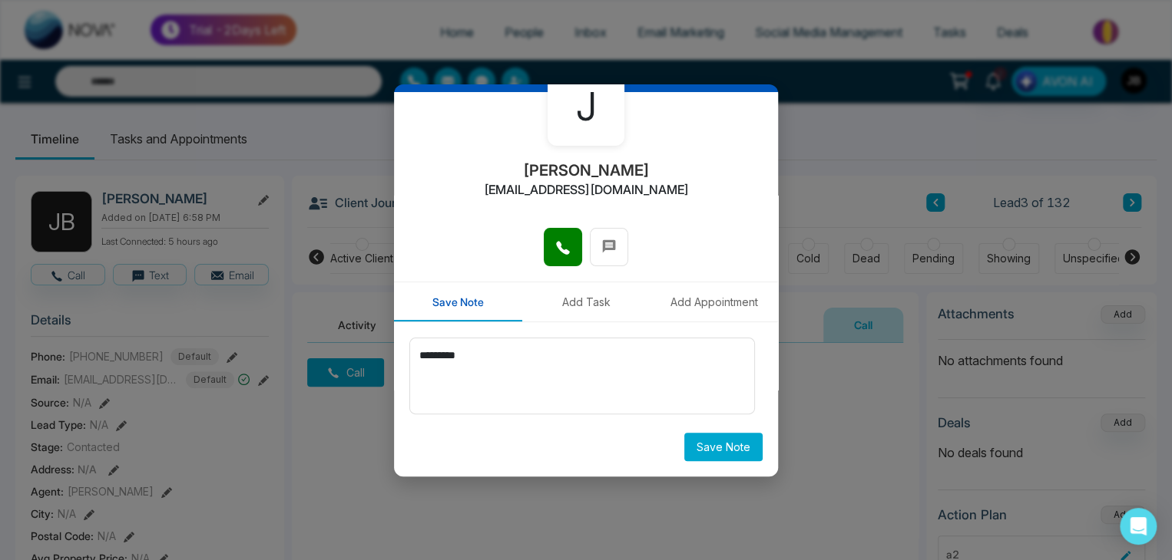
click at [1007, 99] on div "J Jayesh badgujarjayesh24@gmail.com Save Note Add Task Add Appointment ********…" at bounding box center [586, 280] width 1172 height 560
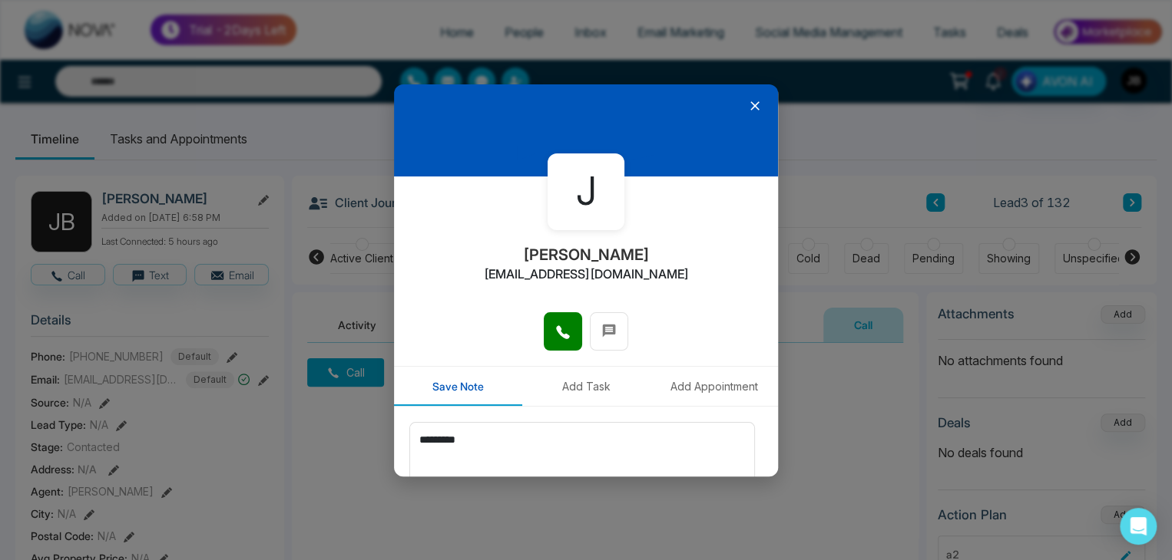
click at [759, 114] on div at bounding box center [586, 130] width 384 height 92
click at [752, 104] on icon at bounding box center [754, 105] width 15 height 15
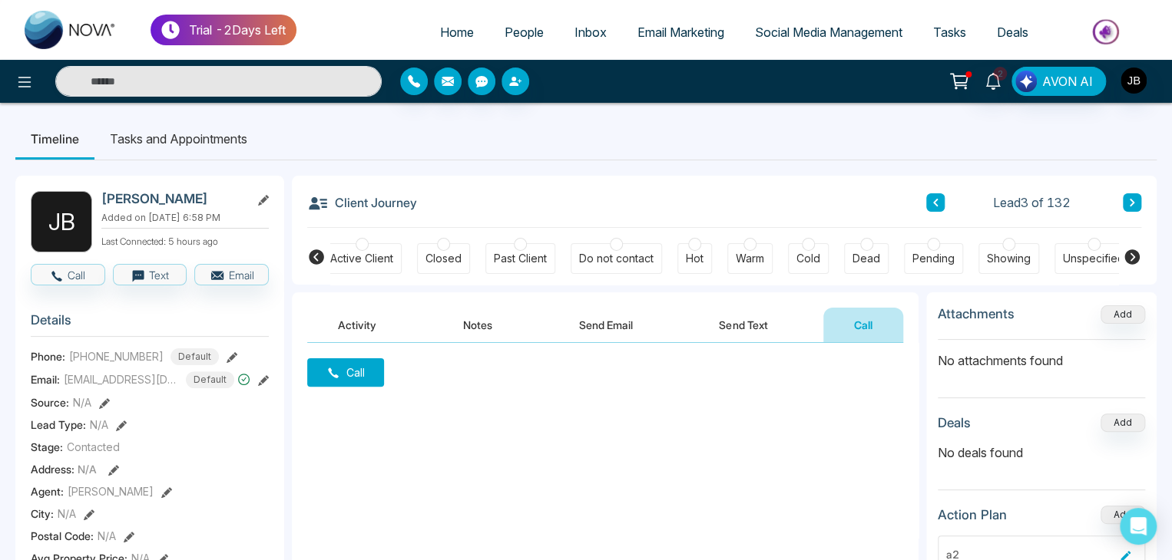
click at [1139, 200] on button at bounding box center [1132, 202] width 18 height 18
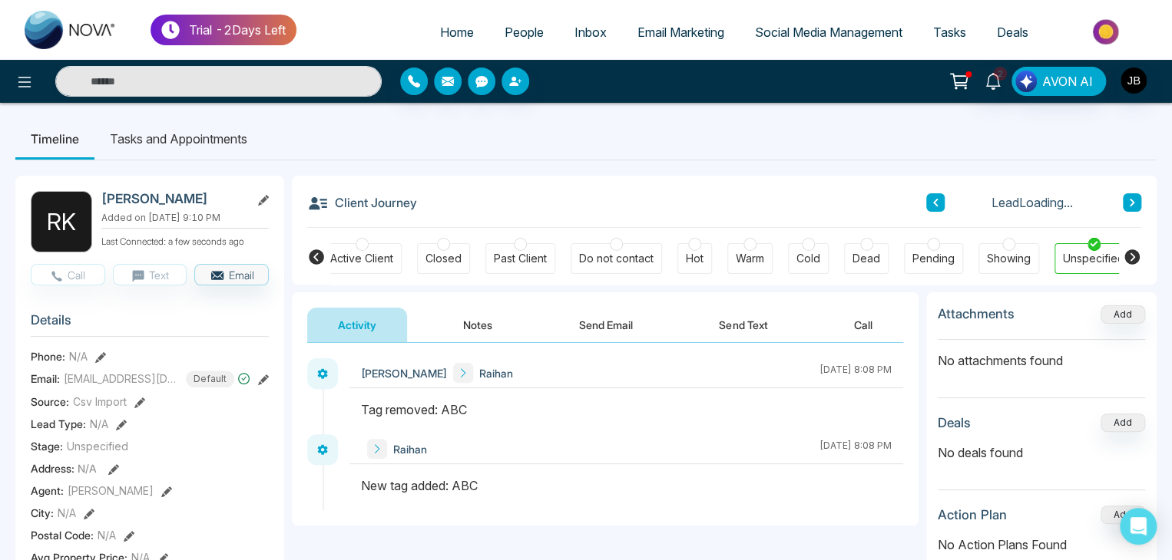
click at [870, 328] on button "Call" at bounding box center [863, 325] width 80 height 35
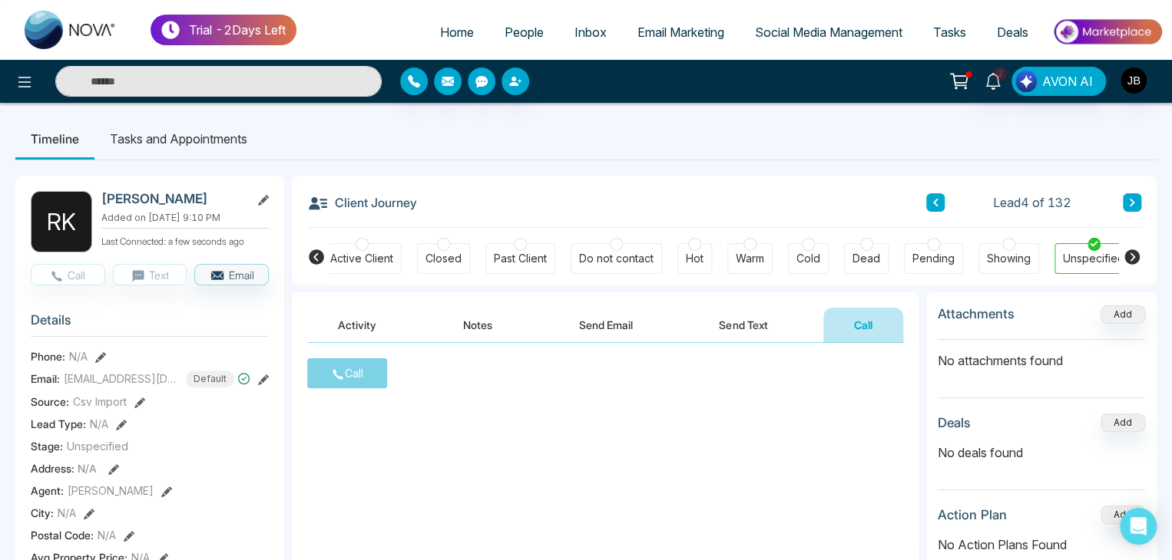
click at [1130, 206] on icon at bounding box center [1131, 203] width 5 height 8
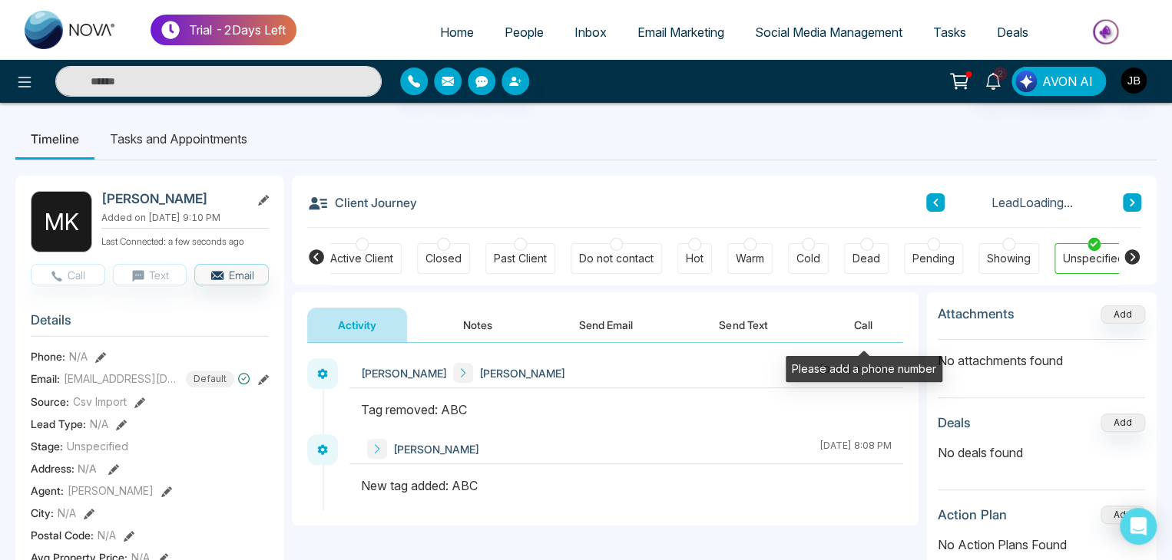
click at [868, 322] on button "Call" at bounding box center [863, 325] width 80 height 35
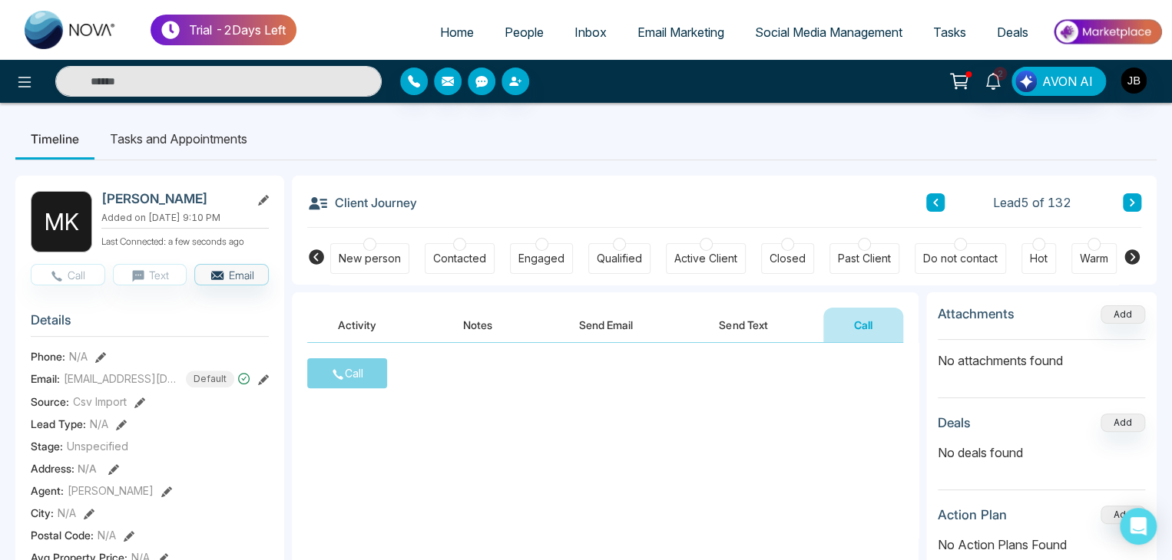
click at [936, 206] on icon at bounding box center [935, 203] width 5 height 8
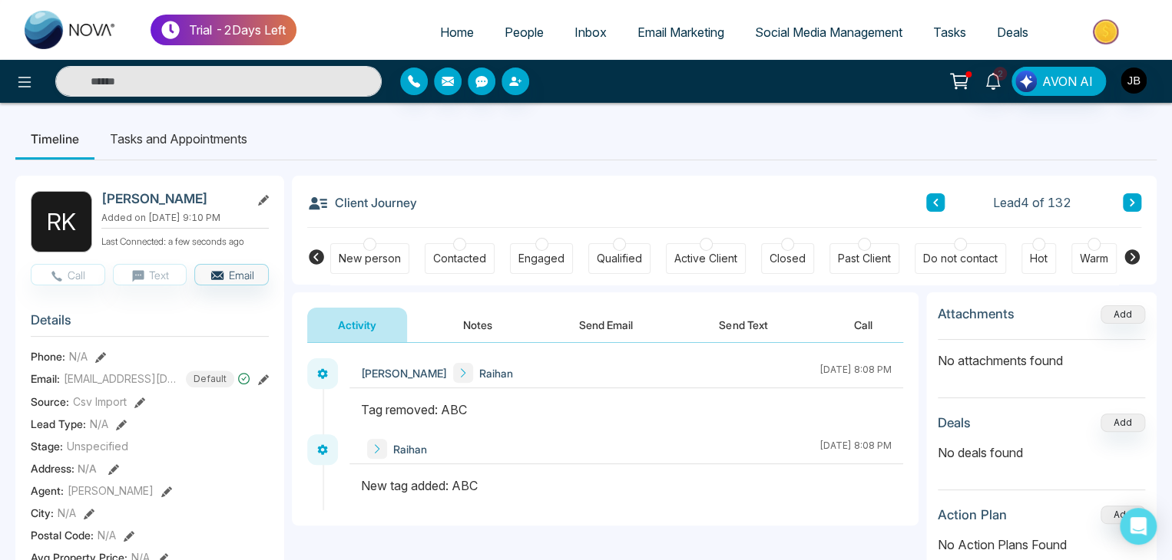
click at [936, 206] on icon at bounding box center [935, 203] width 5 height 8
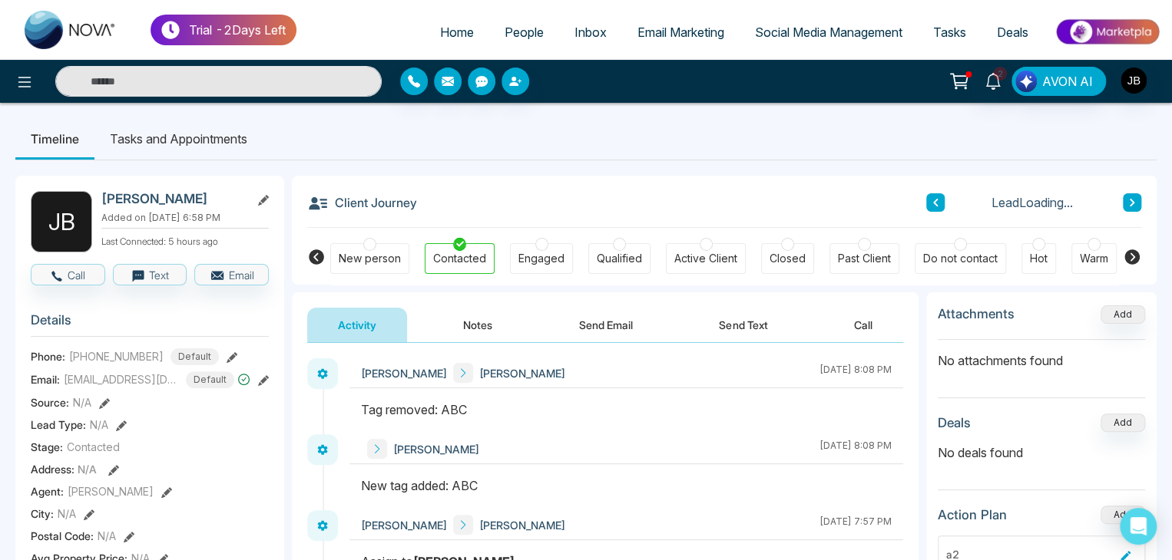
click at [872, 319] on button "Call" at bounding box center [863, 325] width 80 height 35
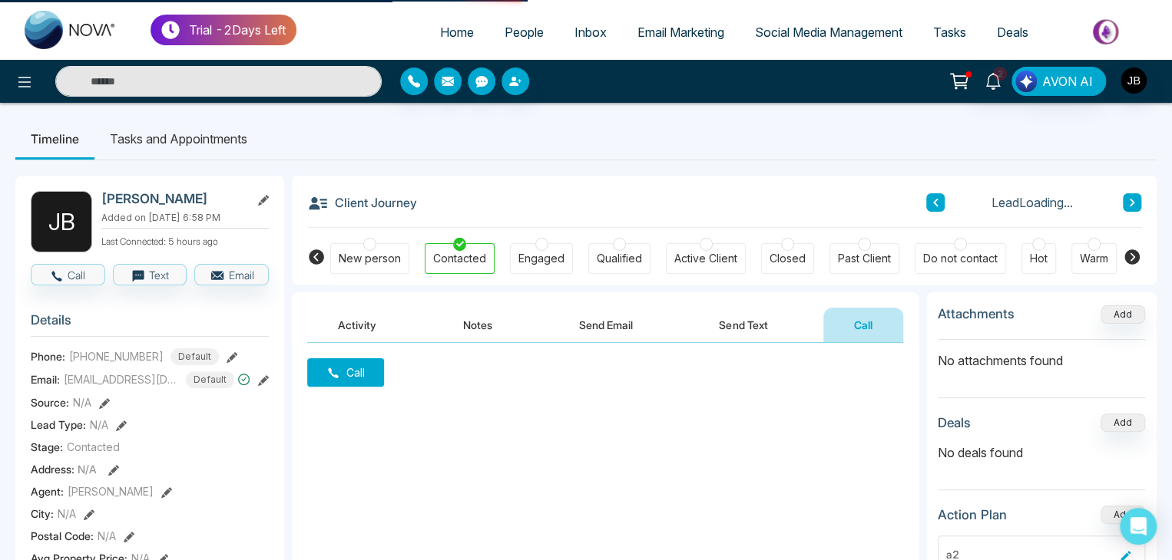
click at [346, 372] on button "Call" at bounding box center [345, 373] width 77 height 28
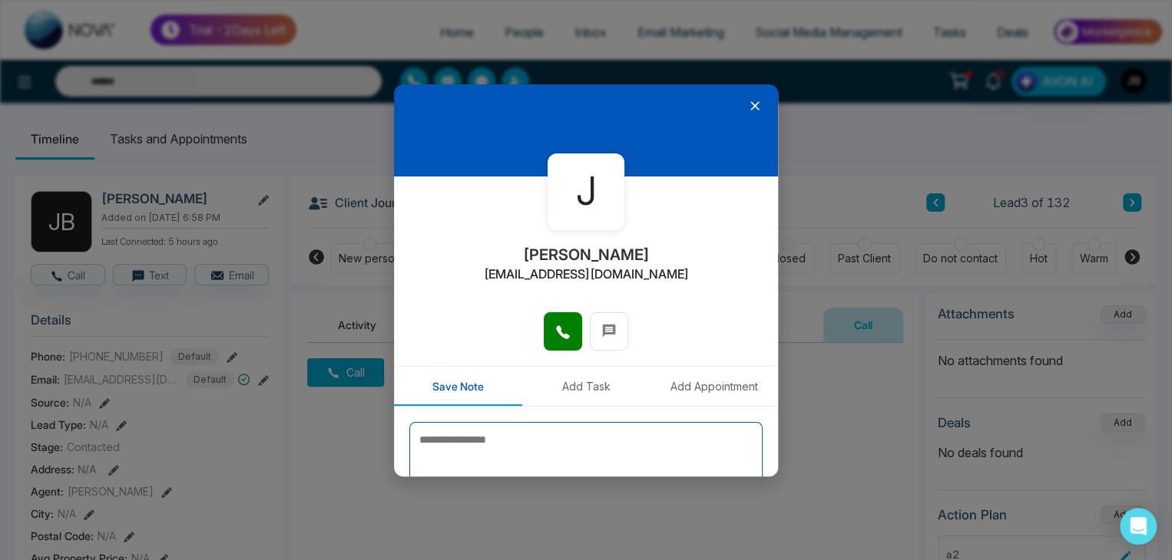
click at [515, 448] on textarea at bounding box center [585, 460] width 353 height 77
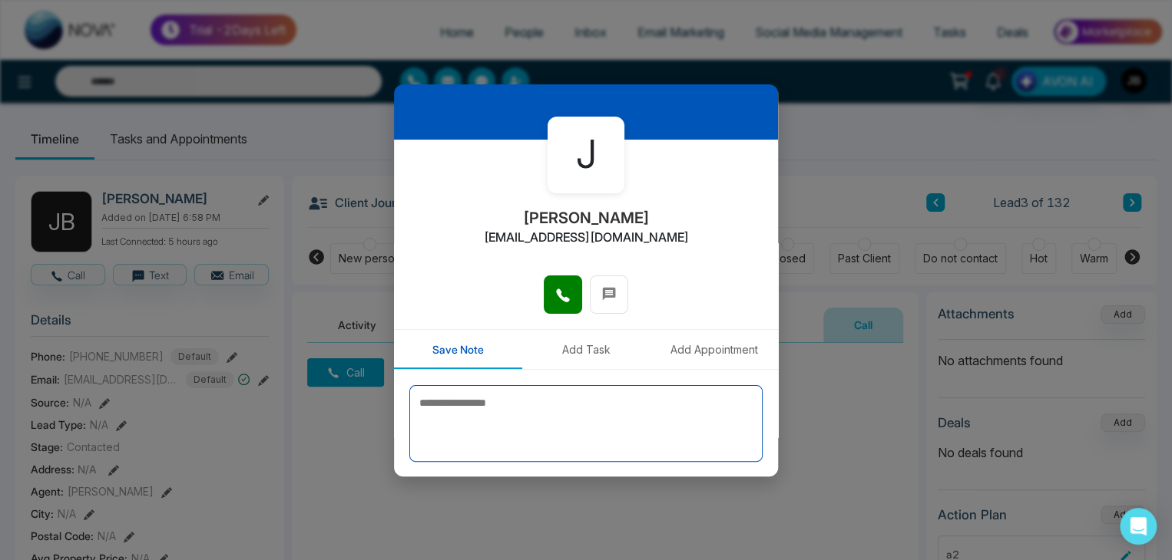
scroll to position [84, 0]
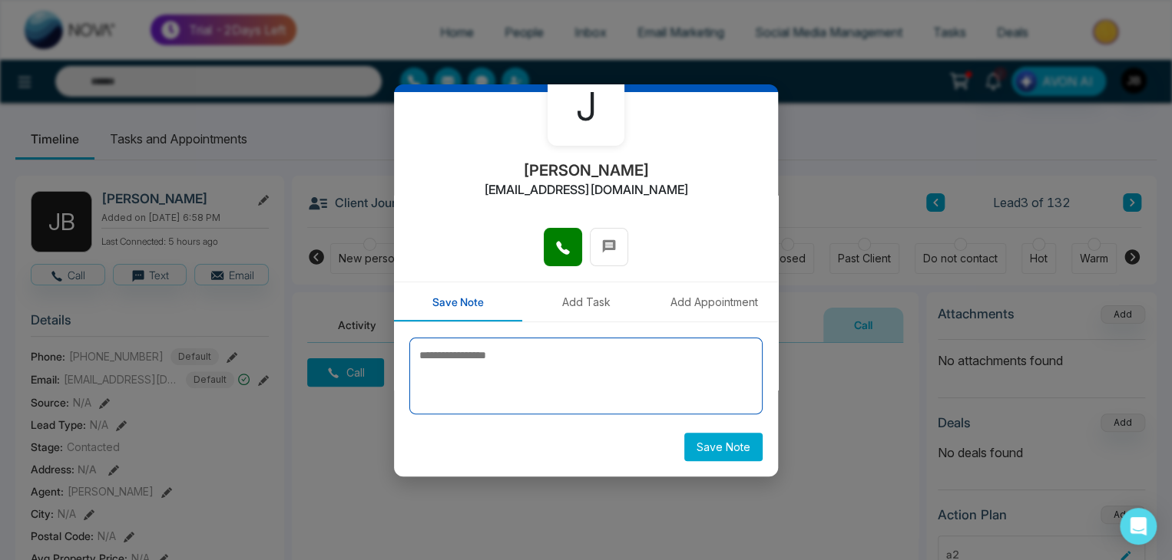
click at [533, 357] on textarea at bounding box center [585, 376] width 353 height 77
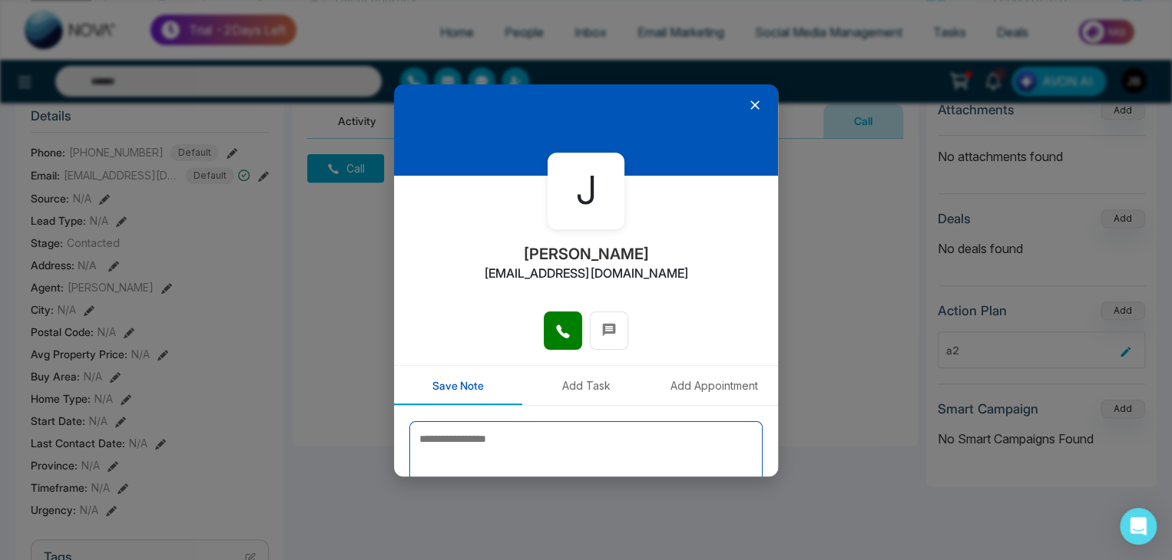
scroll to position [0, 0]
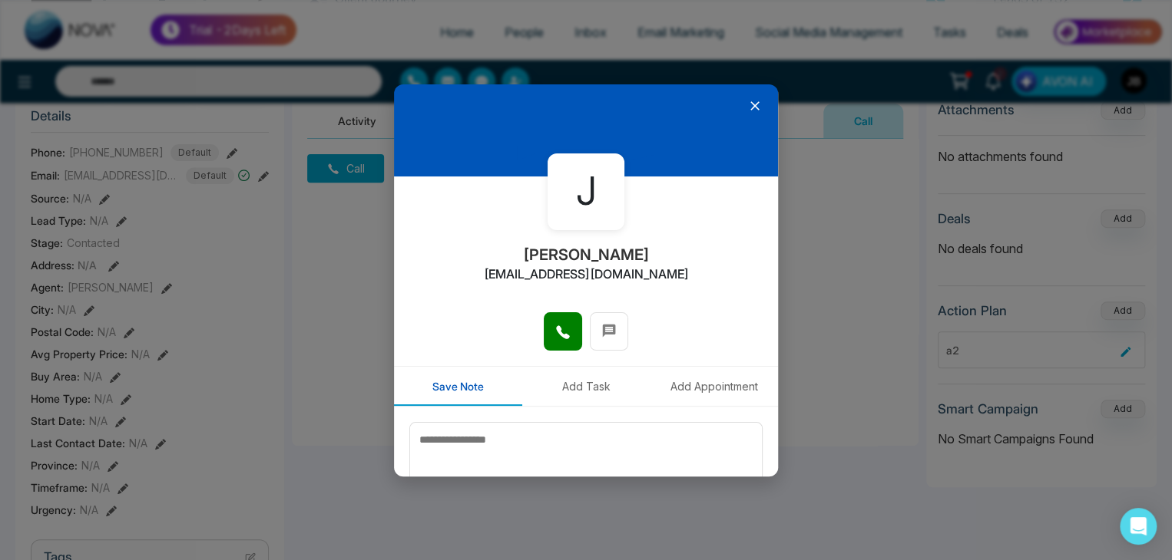
click at [749, 102] on icon at bounding box center [754, 105] width 15 height 15
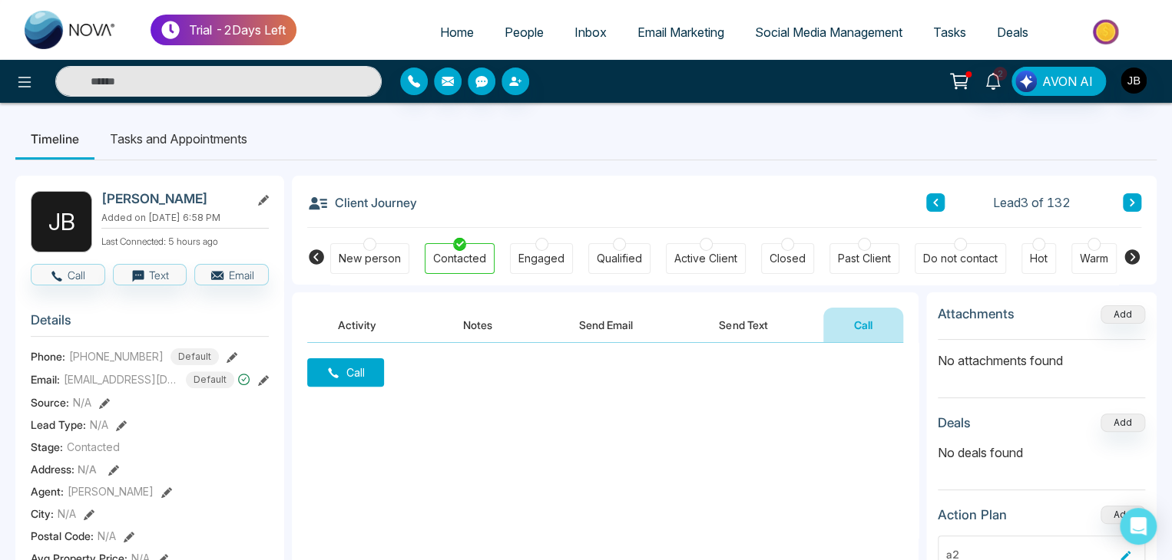
click at [849, 314] on button "Call" at bounding box center [863, 325] width 80 height 35
click at [379, 382] on button "Call" at bounding box center [345, 373] width 77 height 28
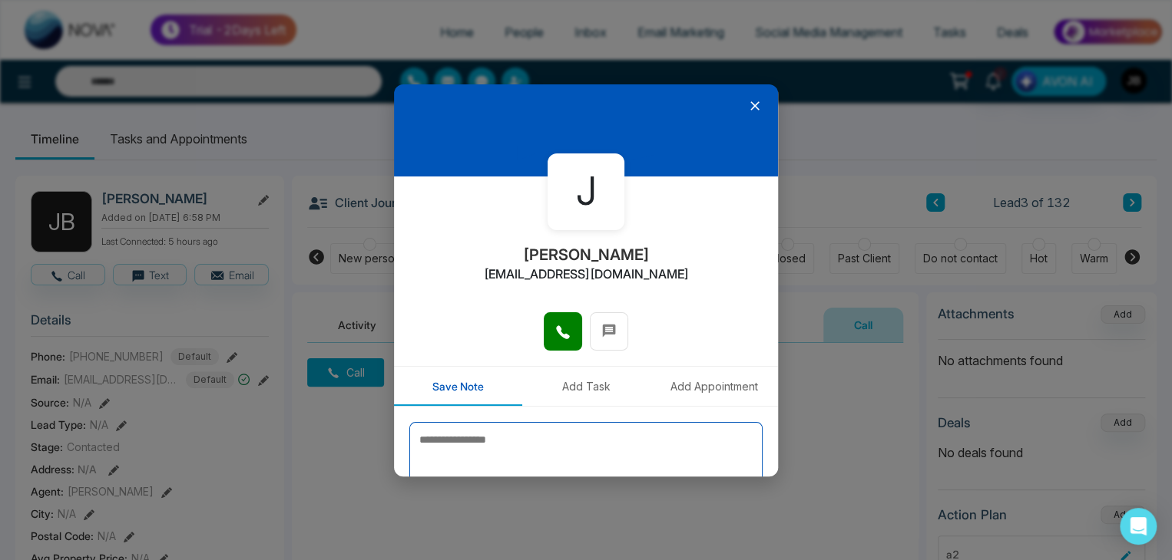
click at [565, 435] on textarea at bounding box center [585, 460] width 353 height 77
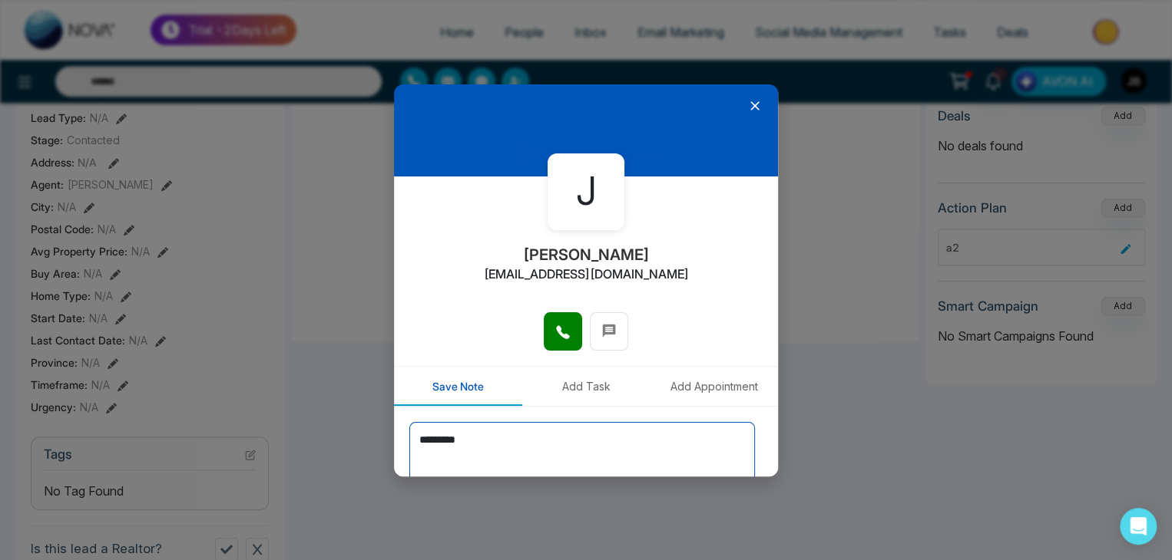
type textarea "*********"
click at [747, 105] on icon at bounding box center [754, 105] width 15 height 15
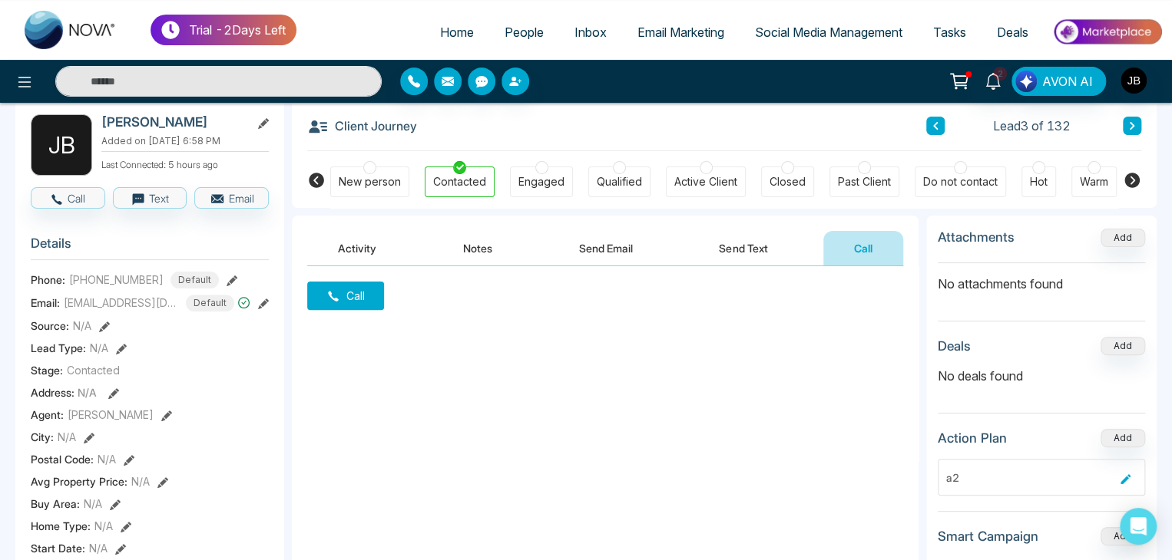
scroll to position [67, 0]
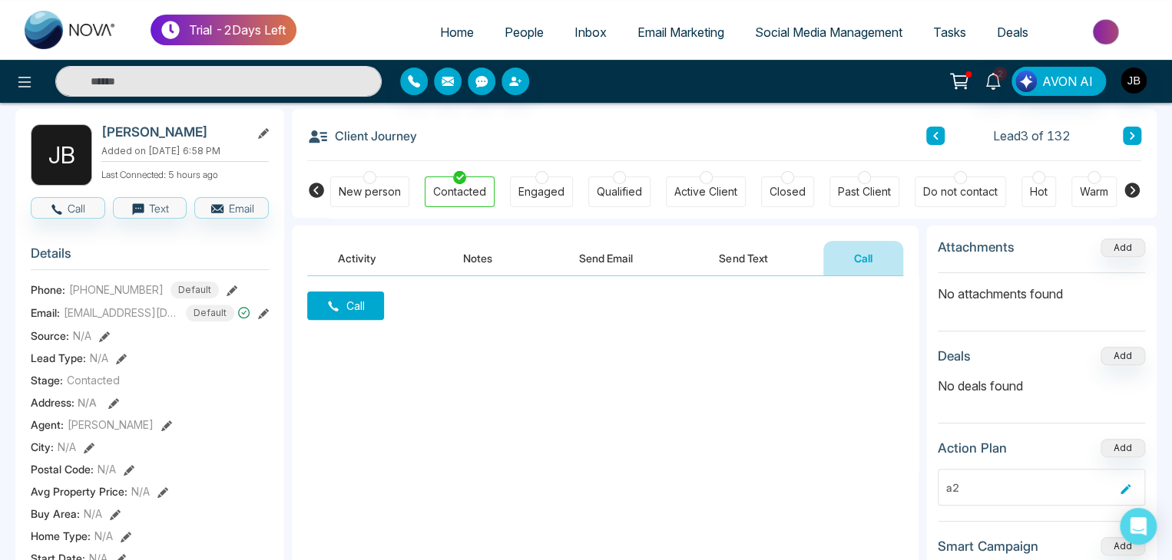
click at [1130, 136] on icon at bounding box center [1132, 135] width 8 height 9
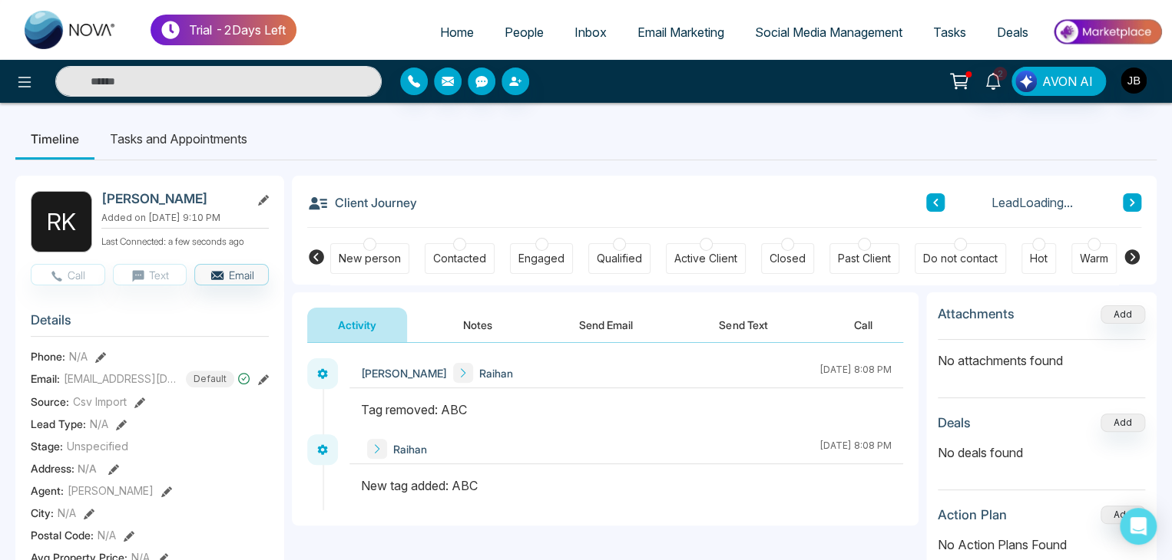
click at [938, 203] on icon at bounding box center [935, 202] width 8 height 9
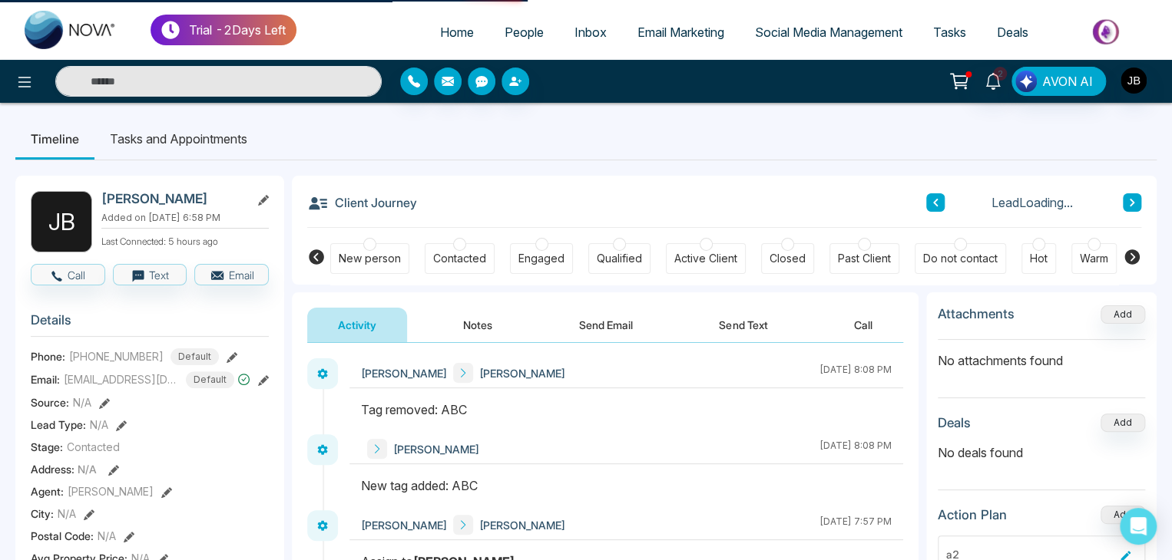
click at [938, 203] on icon at bounding box center [935, 202] width 8 height 9
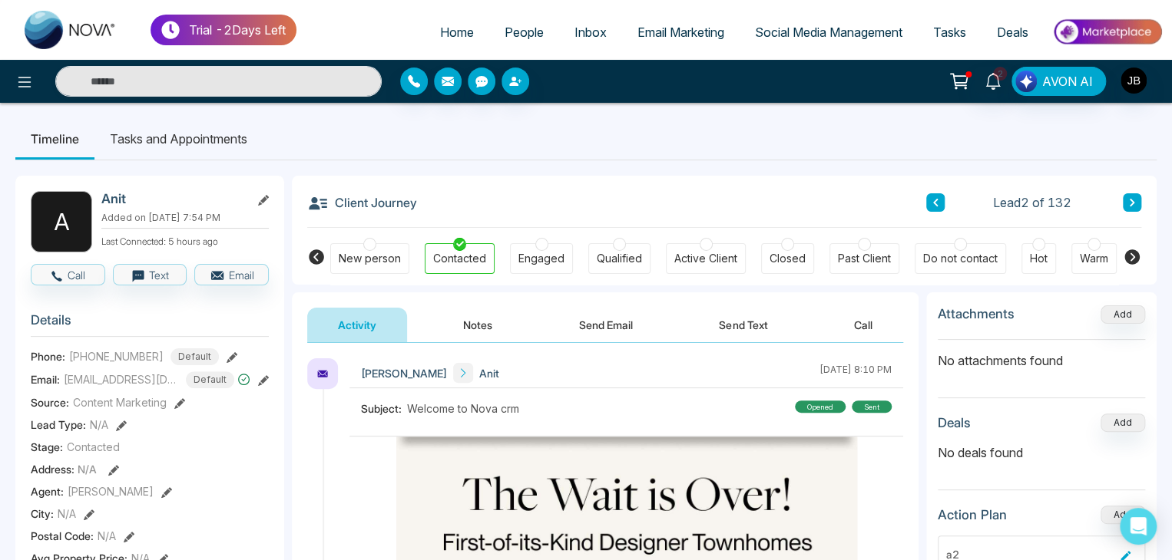
click at [856, 323] on button "Call" at bounding box center [863, 325] width 80 height 35
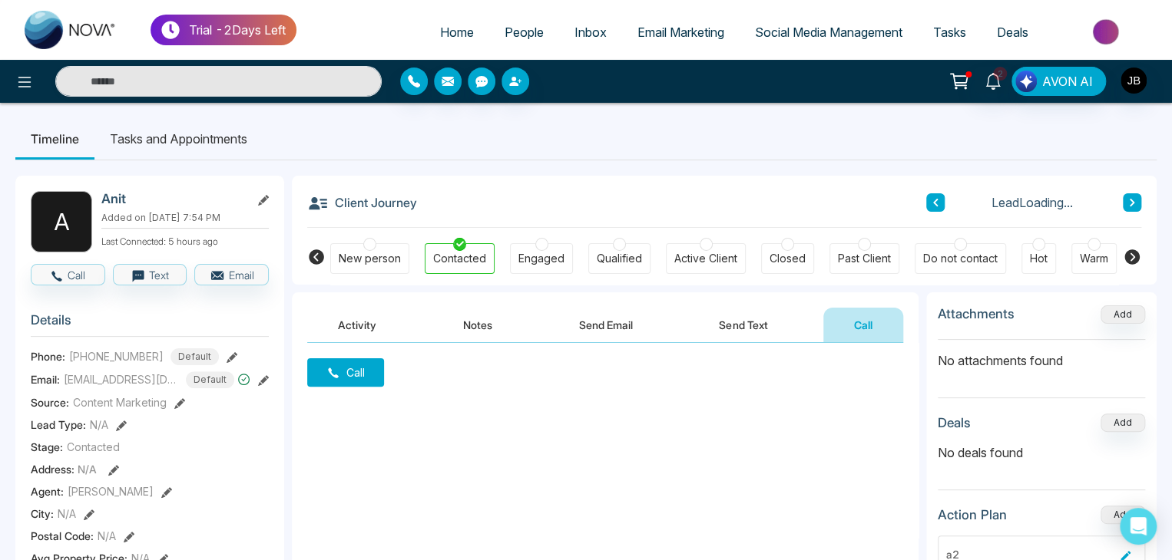
click at [359, 375] on button "Call" at bounding box center [345, 373] width 77 height 28
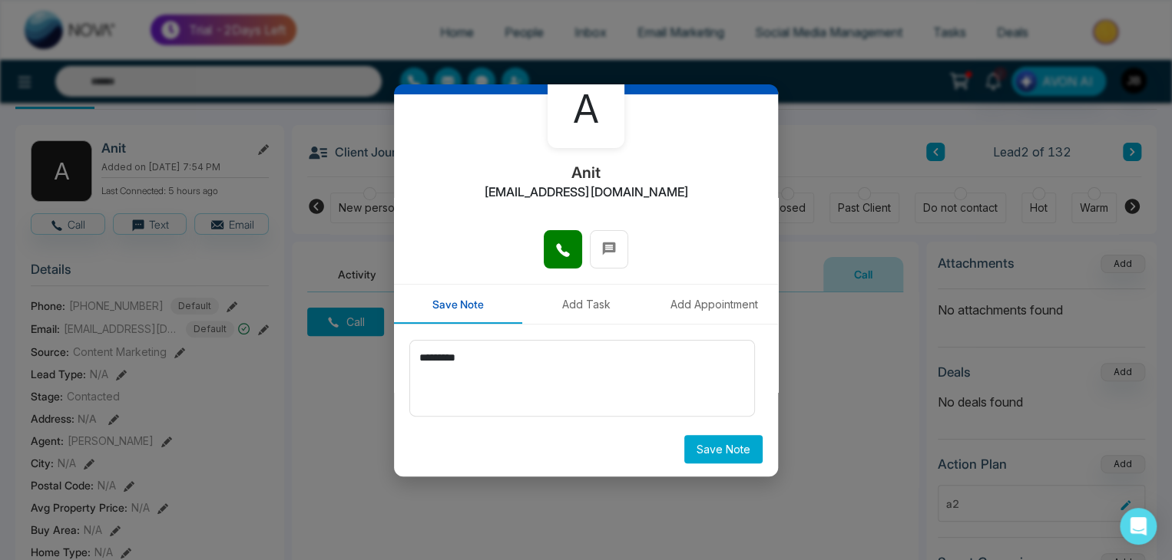
scroll to position [84, 0]
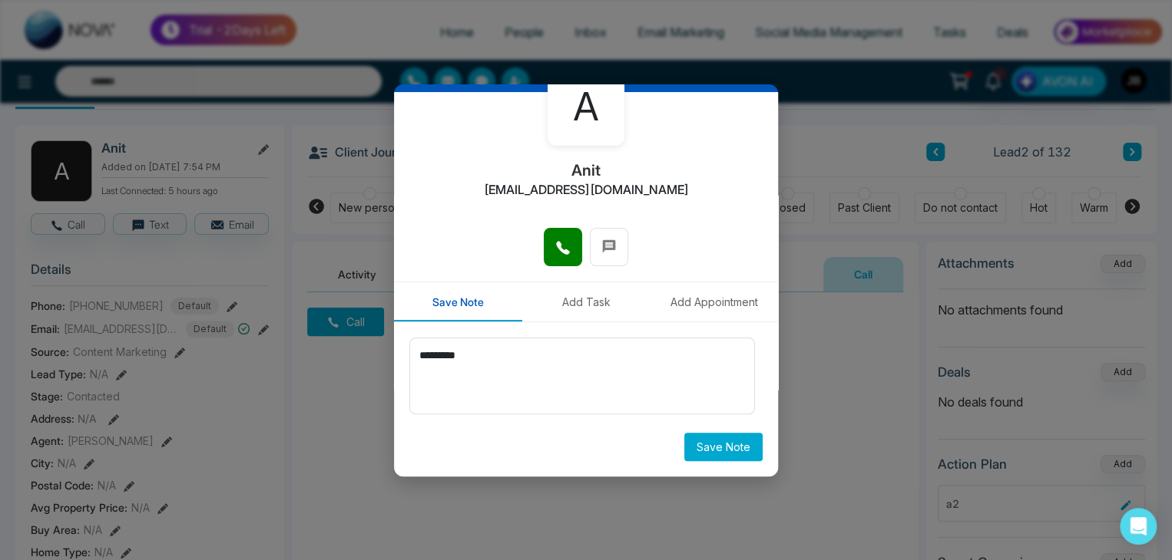
click at [722, 450] on button "Save Note" at bounding box center [723, 447] width 78 height 28
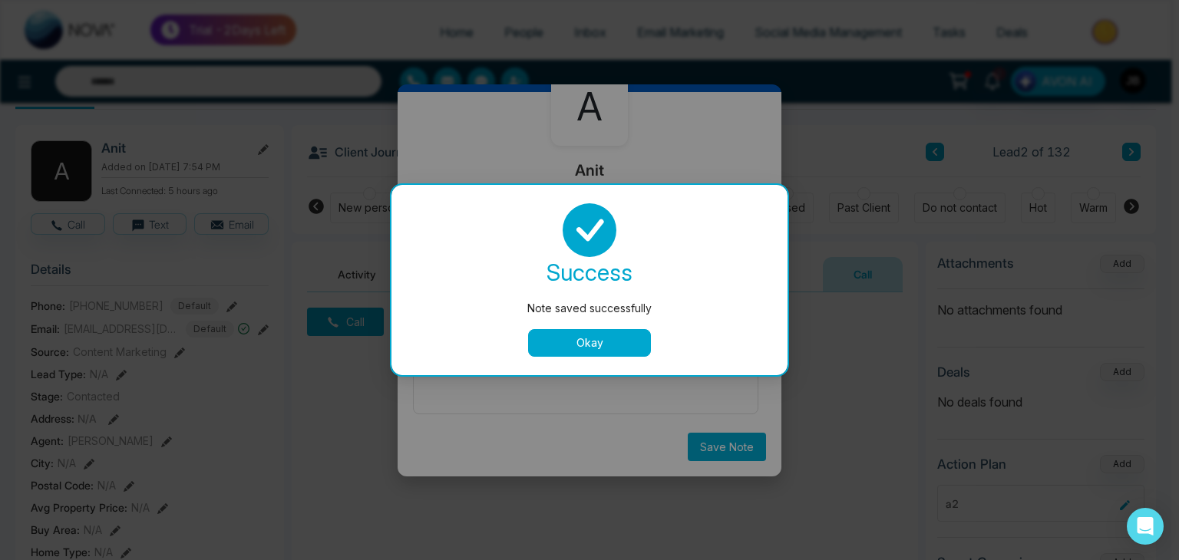
click at [574, 340] on button "Okay" at bounding box center [589, 343] width 123 height 28
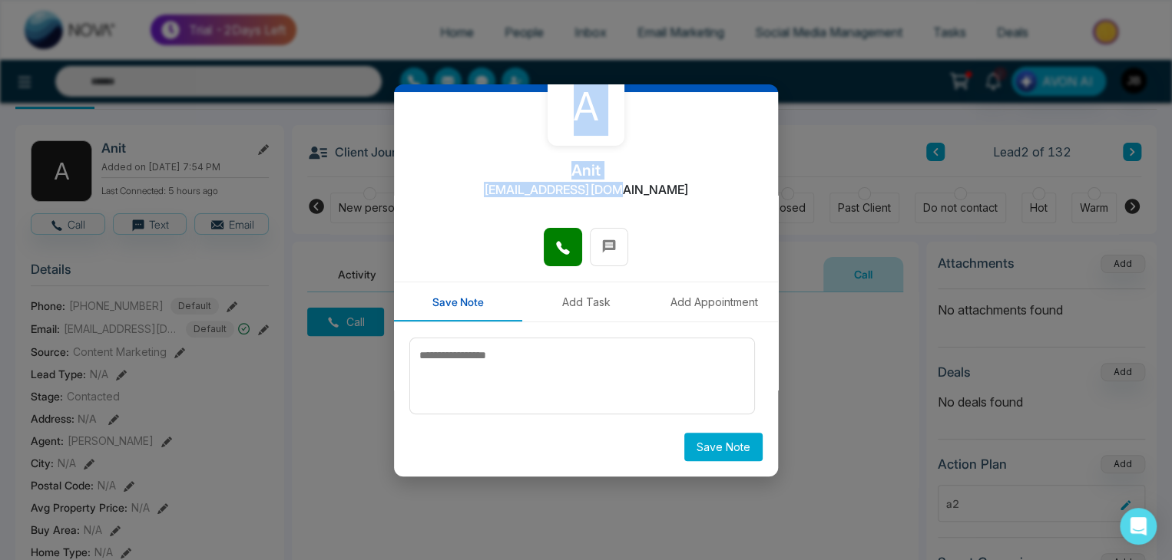
drag, startPoint x: 777, startPoint y: 184, endPoint x: 790, endPoint y: 90, distance: 94.6
click at [790, 90] on div "A Anit anit@mmnovatech.com Save Note Add Task Add Appointment Save Note" at bounding box center [586, 280] width 1172 height 560
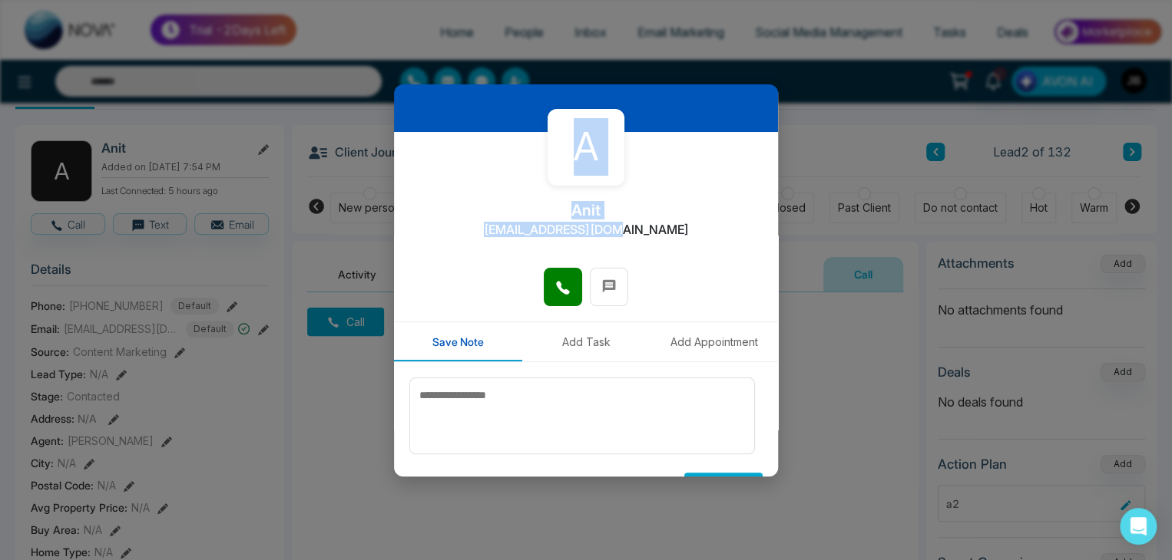
scroll to position [0, 0]
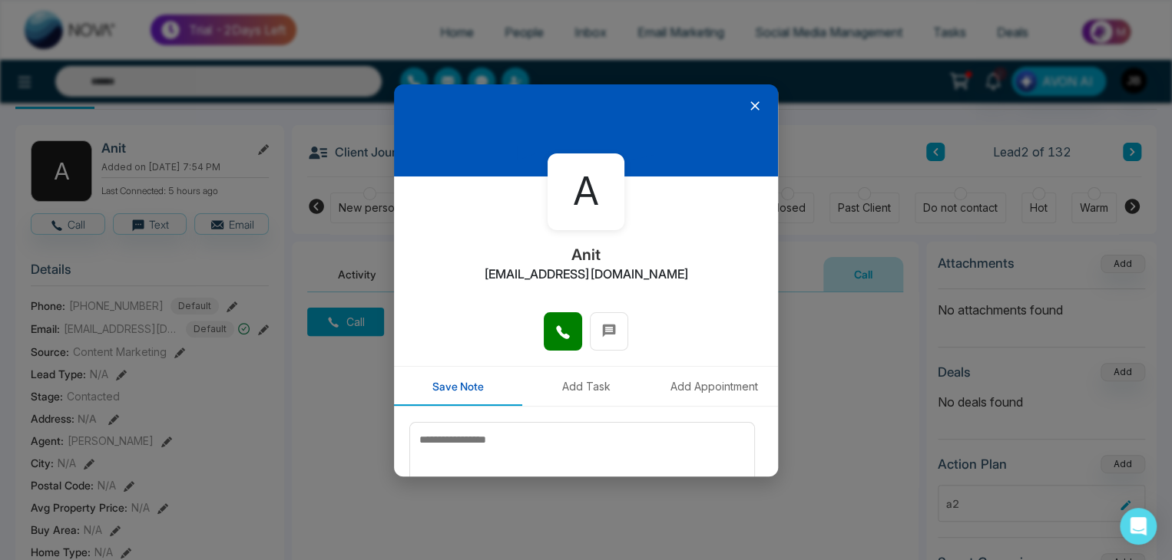
click at [749, 102] on icon at bounding box center [754, 105] width 15 height 15
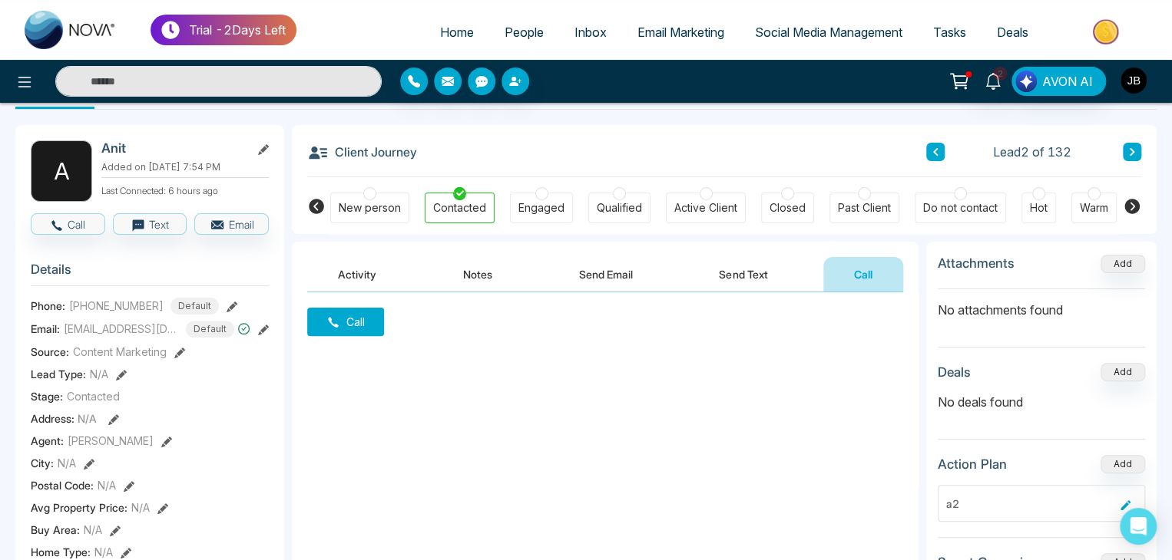
click at [1142, 86] on img "button" at bounding box center [1133, 81] width 26 height 26
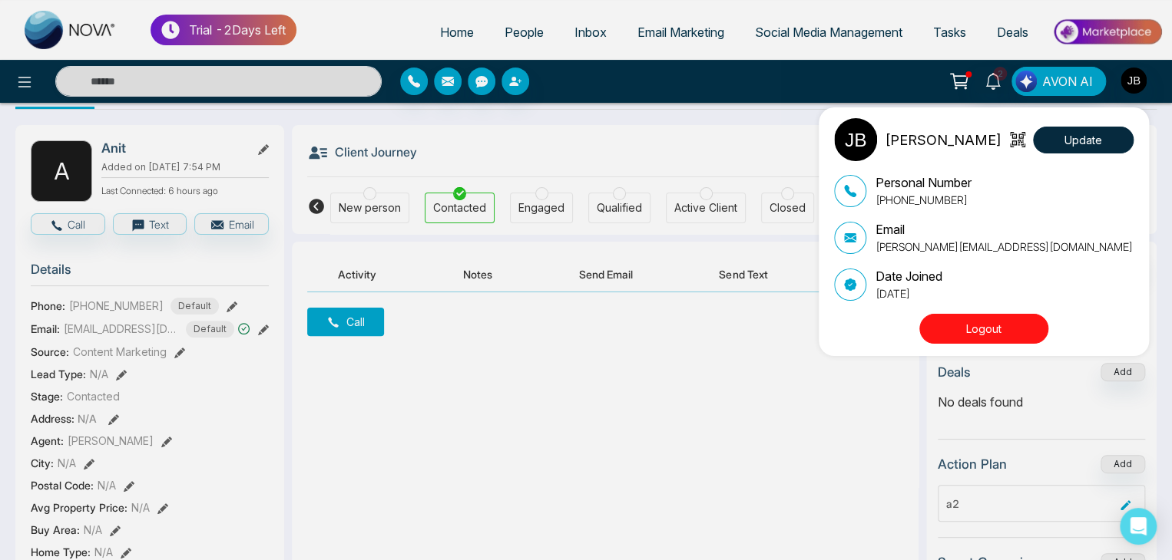
click at [980, 332] on button "Logout" at bounding box center [983, 329] width 129 height 30
